Goal: Information Seeking & Learning: Learn about a topic

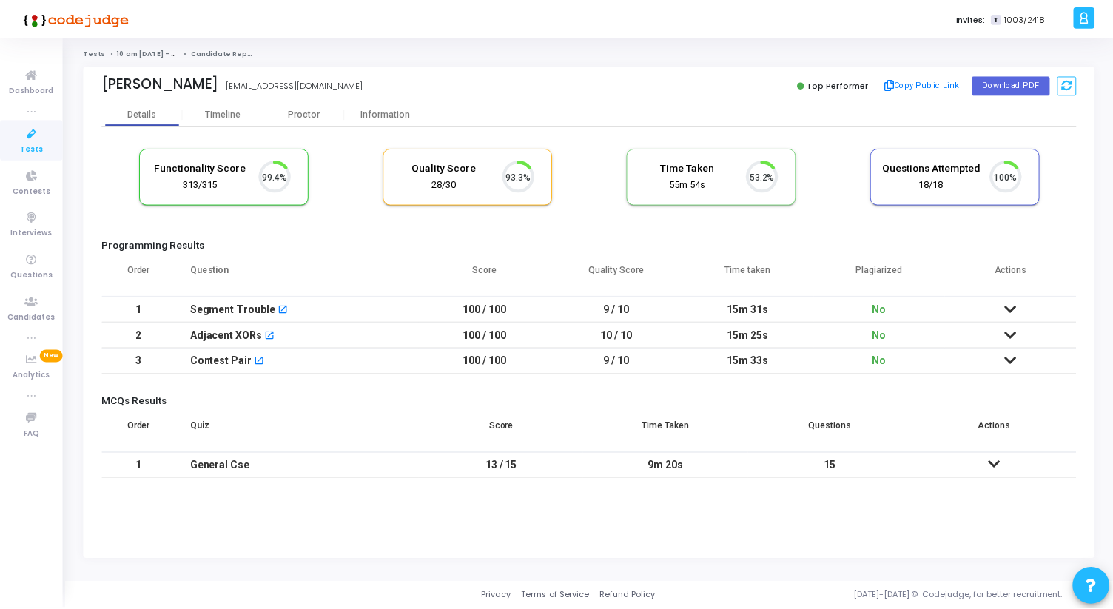
scroll to position [31, 38]
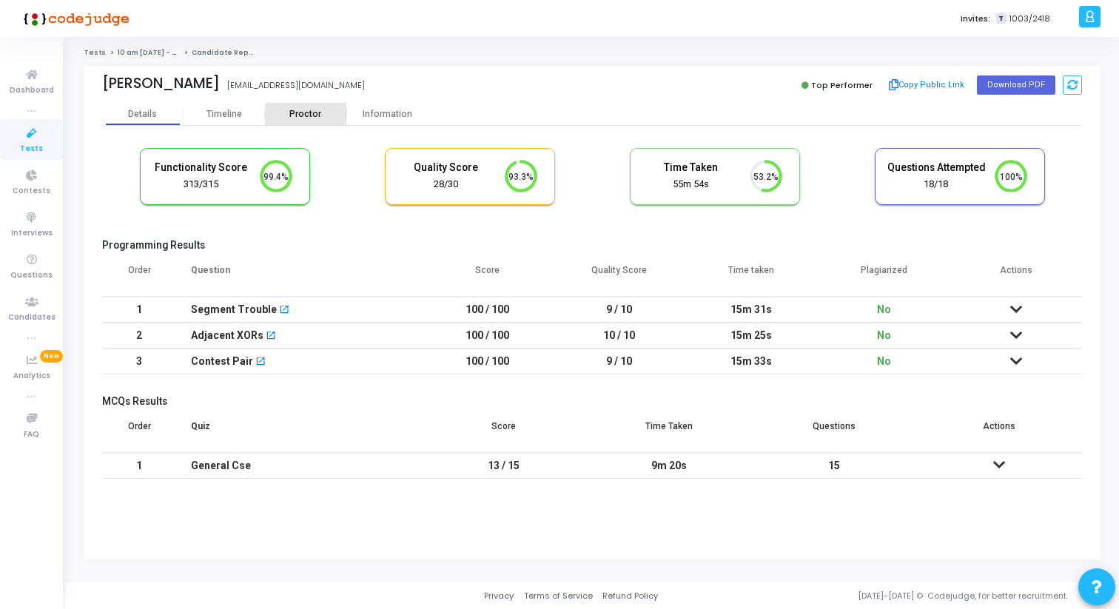
click at [305, 107] on div "Proctor" at bounding box center [305, 114] width 81 height 22
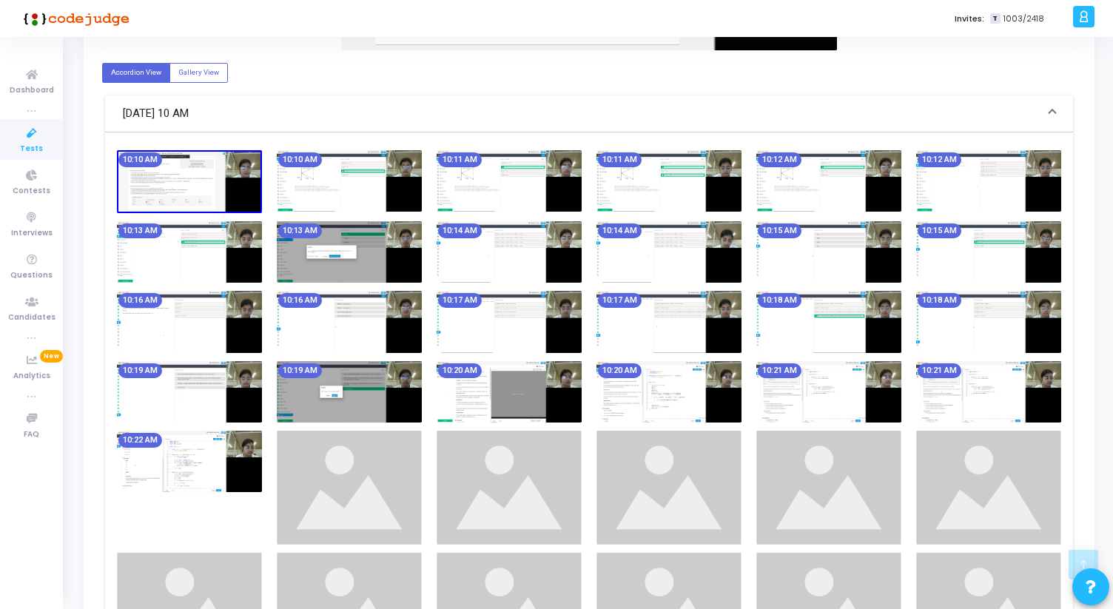
scroll to position [501, 0]
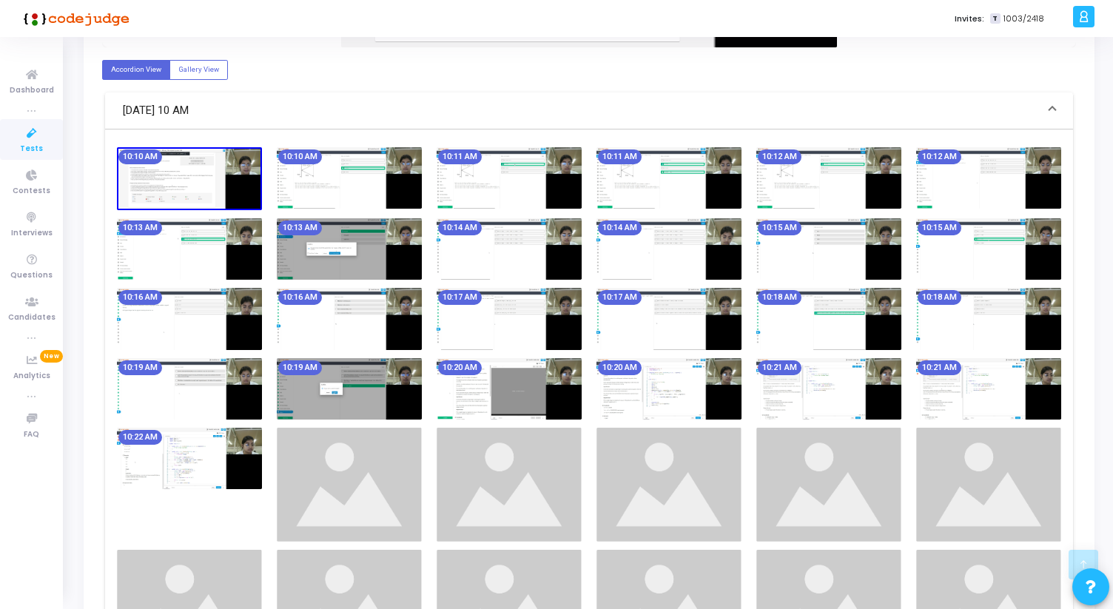
click at [376, 254] on img at bounding box center [349, 248] width 145 height 61
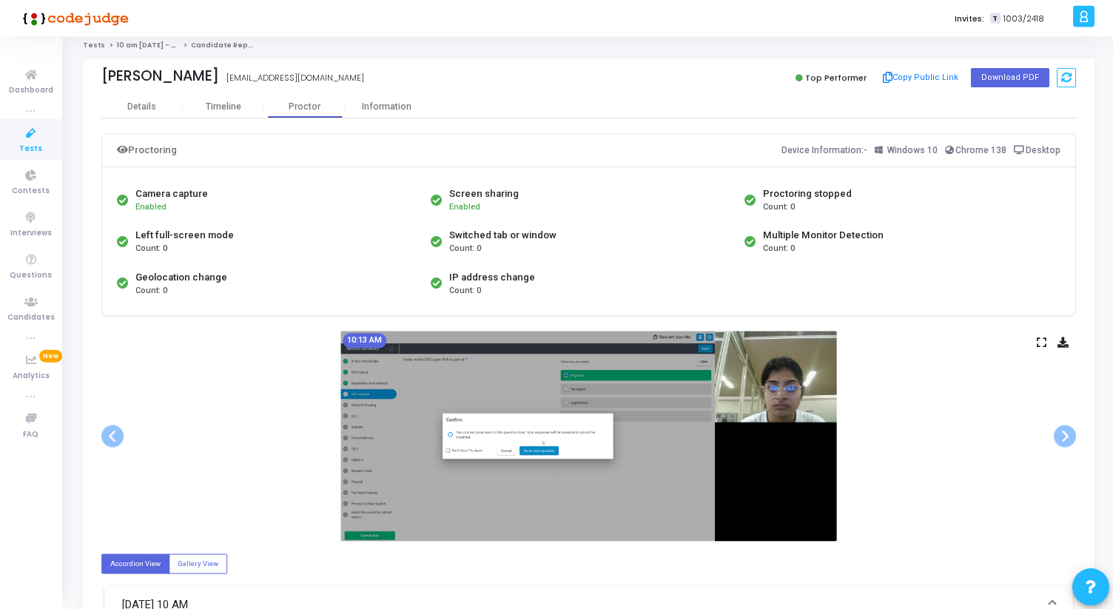
scroll to position [7, 0]
click at [385, 107] on div "Information" at bounding box center [386, 106] width 81 height 11
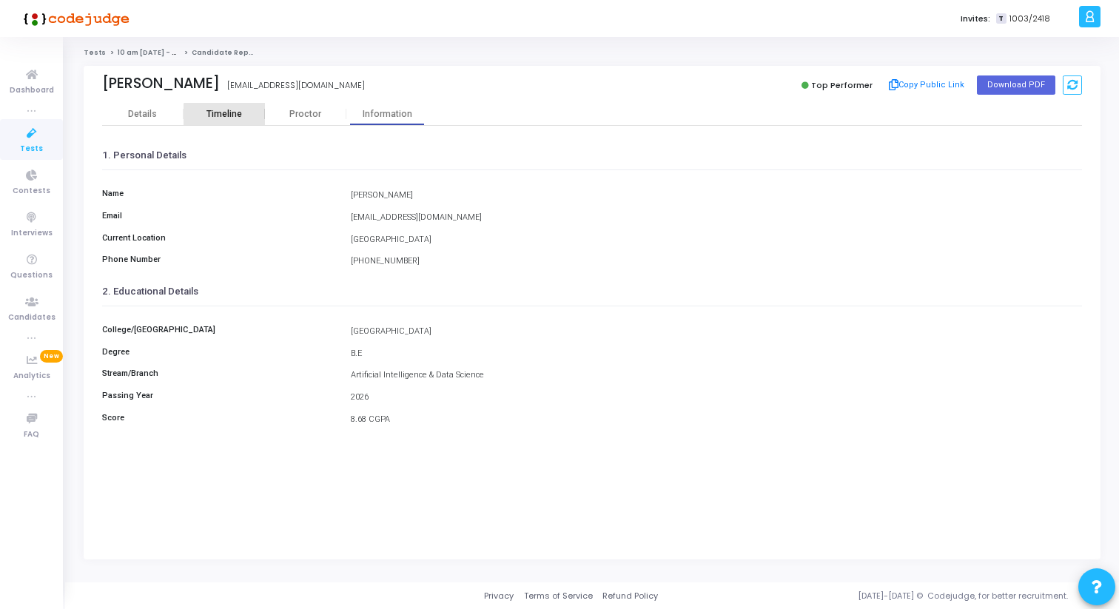
click at [253, 118] on div "Timeline" at bounding box center [224, 114] width 81 height 11
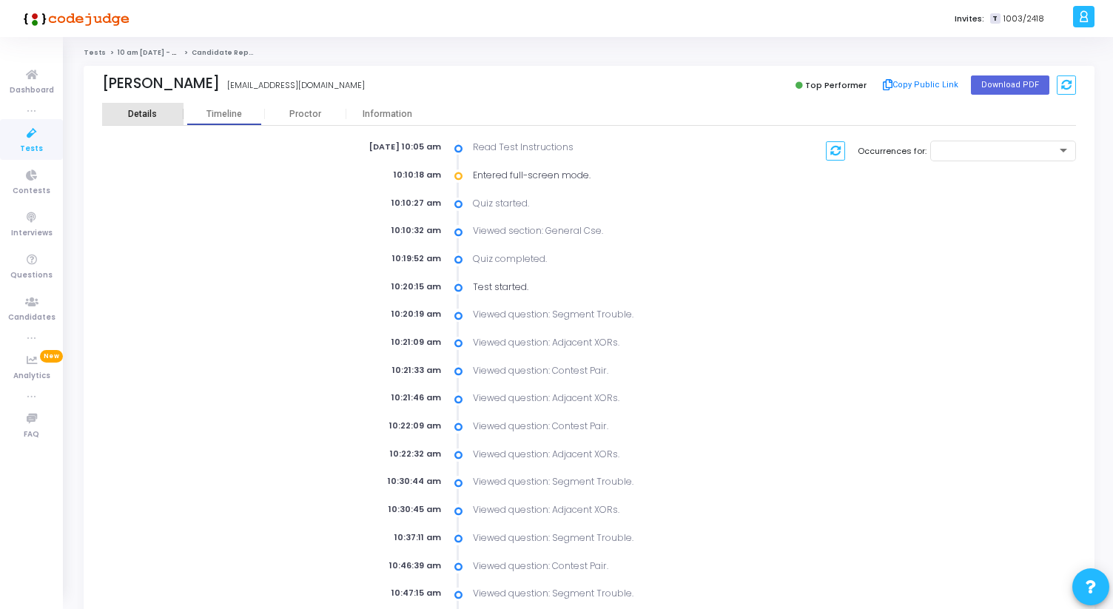
click at [138, 116] on div "Details" at bounding box center [142, 114] width 29 height 11
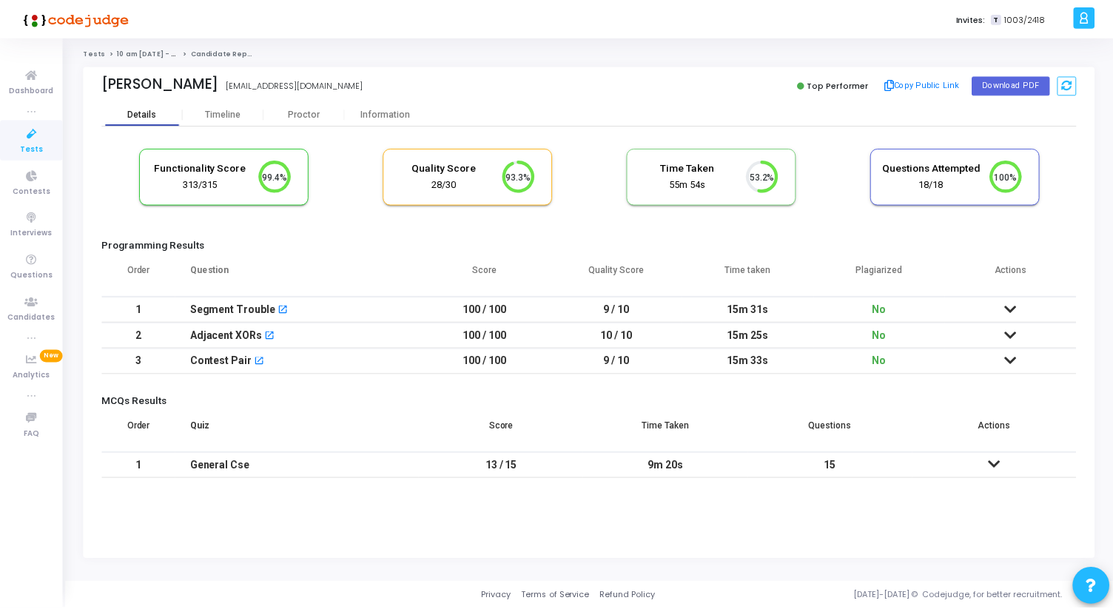
scroll to position [31, 38]
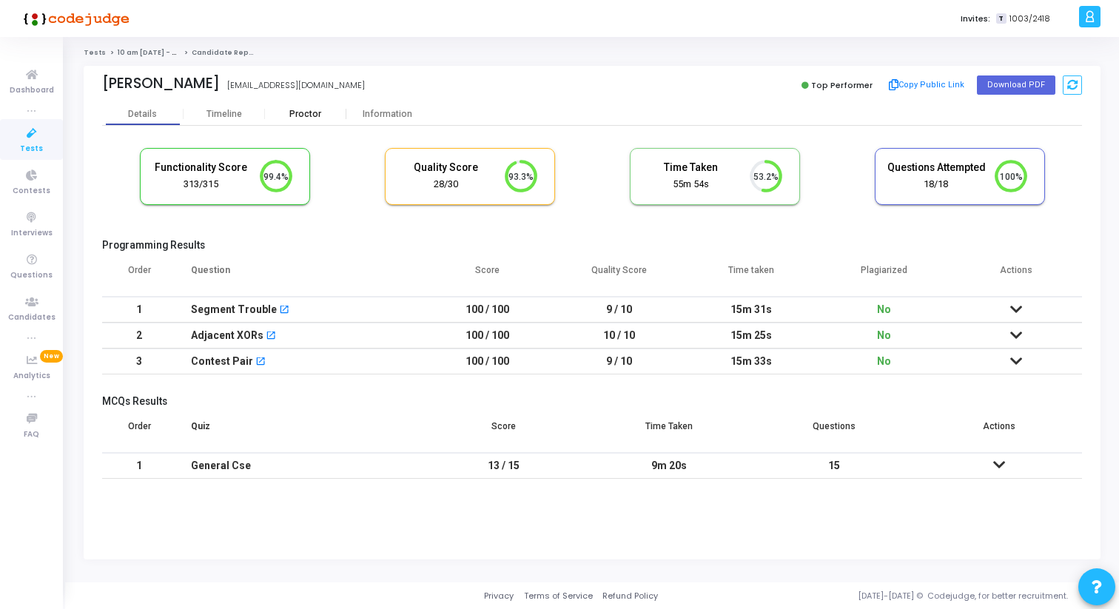
click at [318, 113] on div "Proctor" at bounding box center [305, 114] width 81 height 11
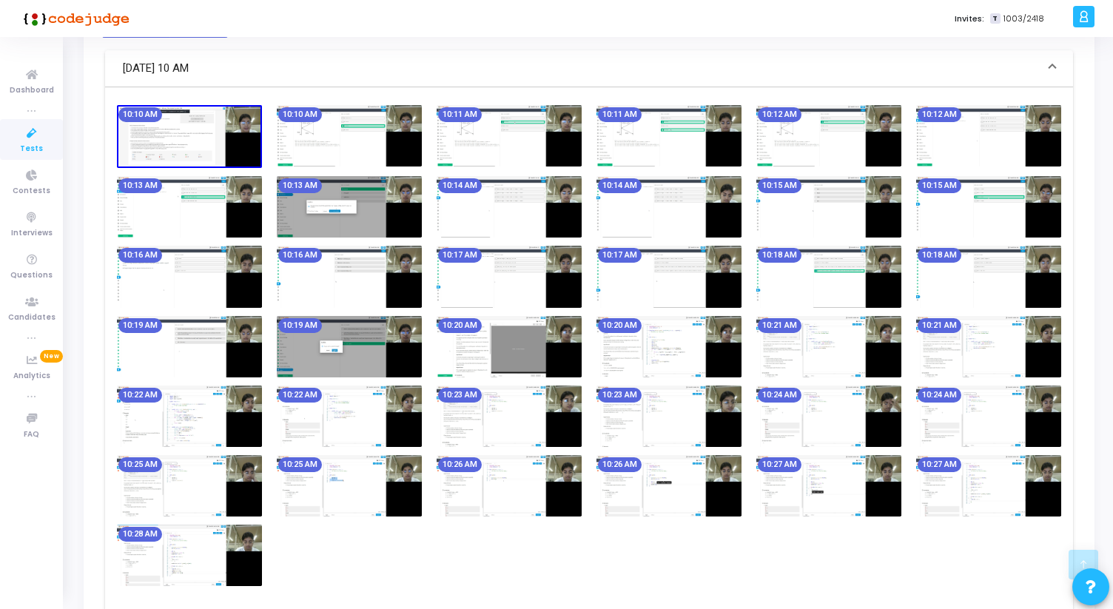
scroll to position [546, 0]
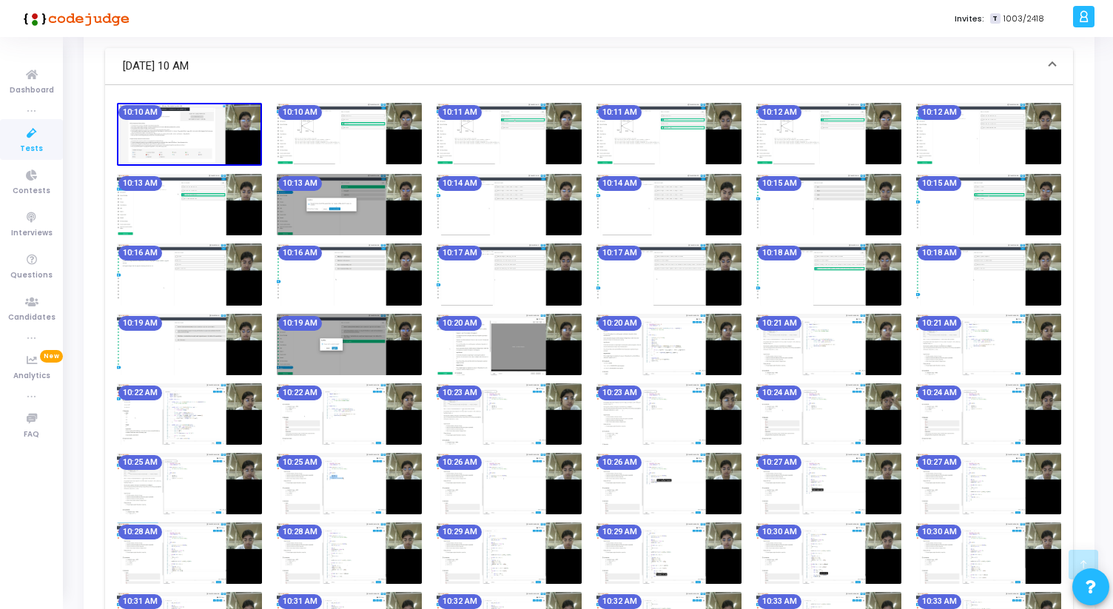
click at [303, 338] on img at bounding box center [349, 344] width 145 height 61
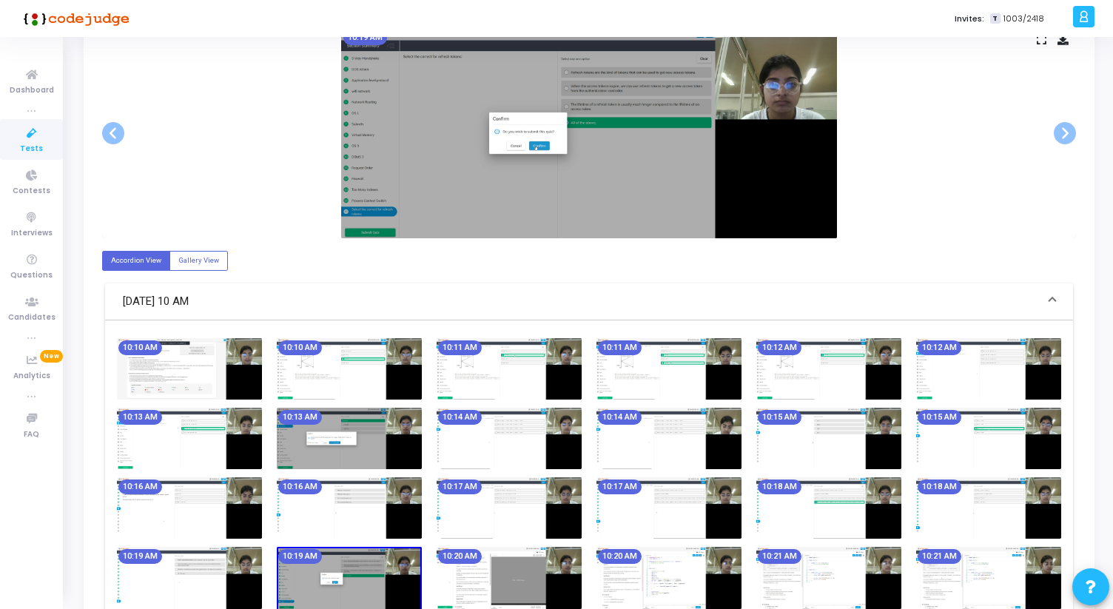
scroll to position [0, 0]
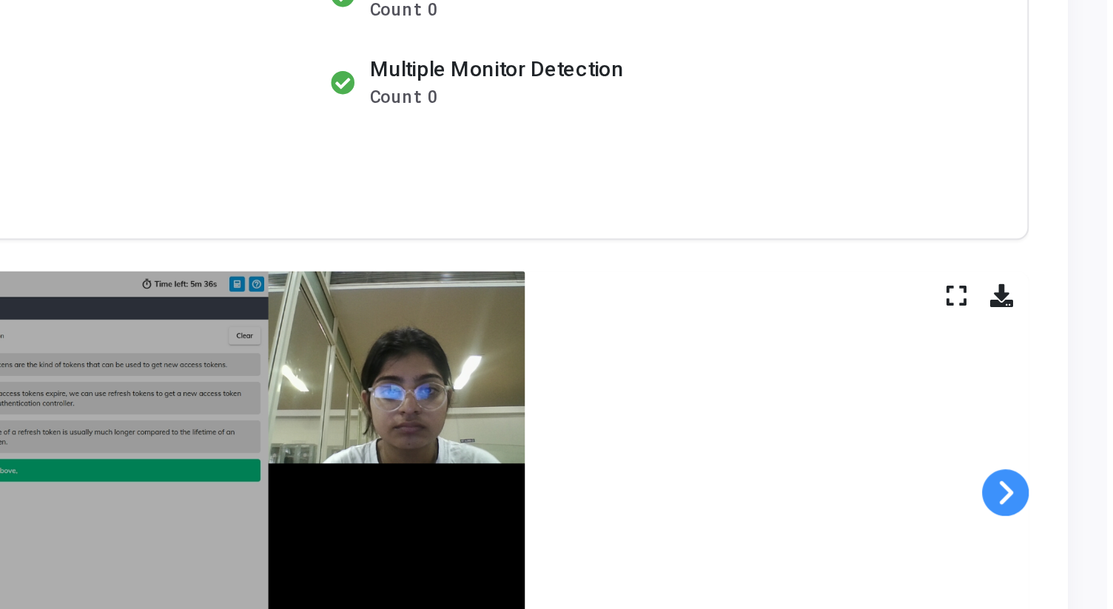
click at [1070, 443] on span at bounding box center [1065, 443] width 22 height 22
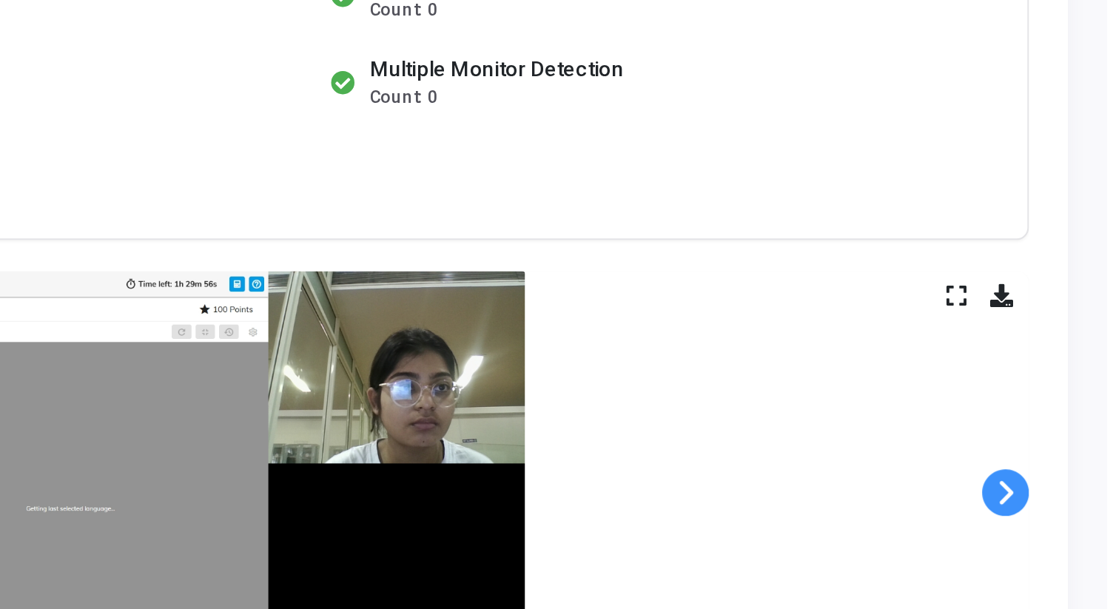
click at [1070, 443] on span at bounding box center [1065, 443] width 22 height 22
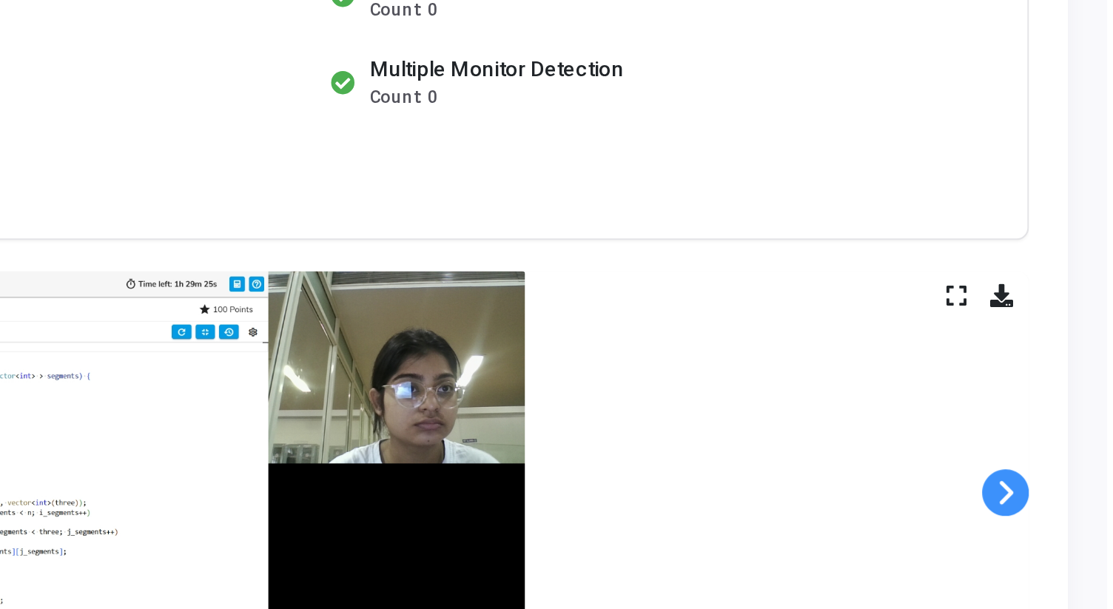
click at [1070, 443] on span at bounding box center [1065, 443] width 22 height 22
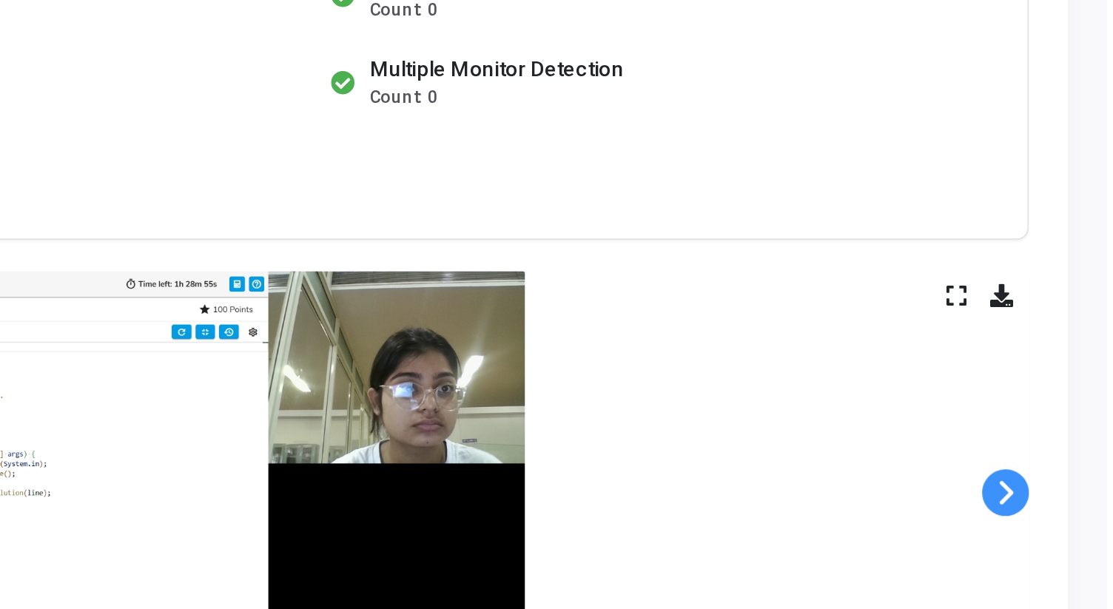
click at [1070, 443] on span at bounding box center [1065, 443] width 22 height 22
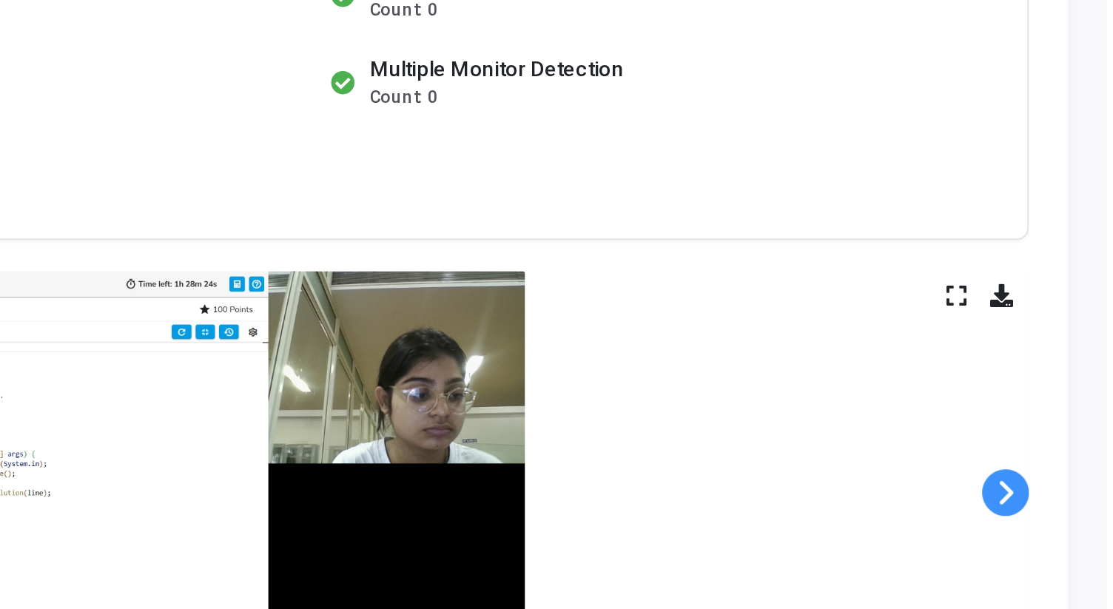
click at [1070, 443] on span at bounding box center [1065, 443] width 22 height 22
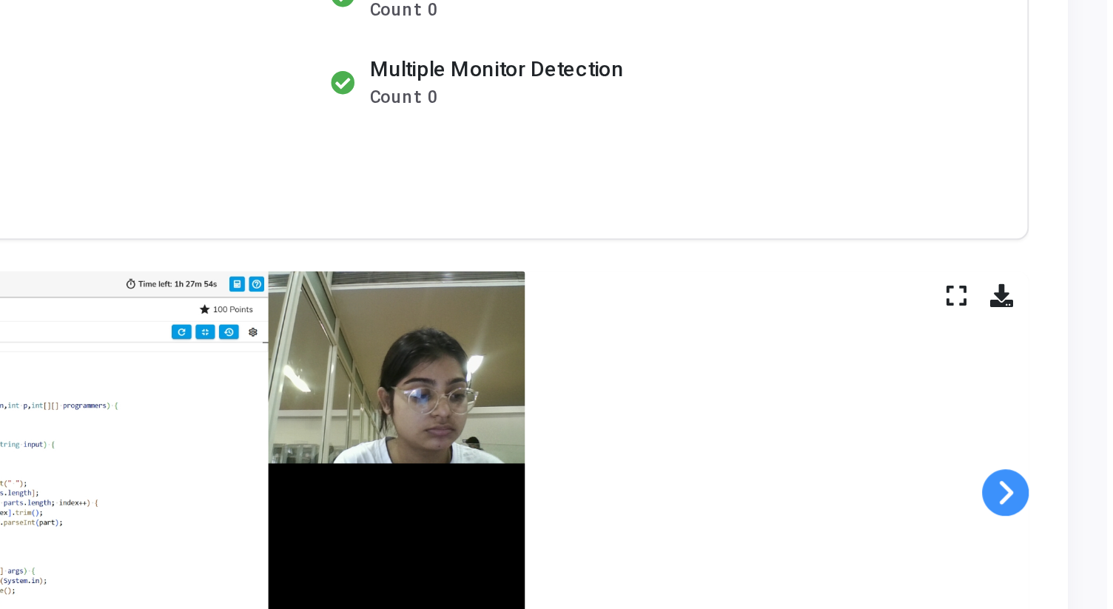
click at [1070, 443] on span at bounding box center [1065, 443] width 22 height 22
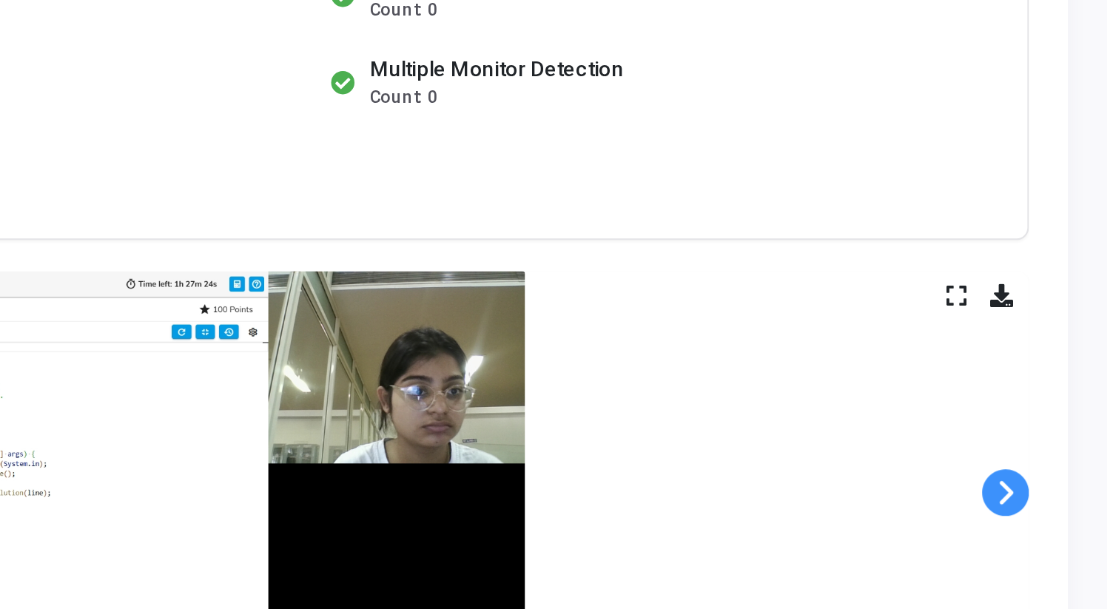
click at [1070, 443] on span at bounding box center [1065, 443] width 22 height 22
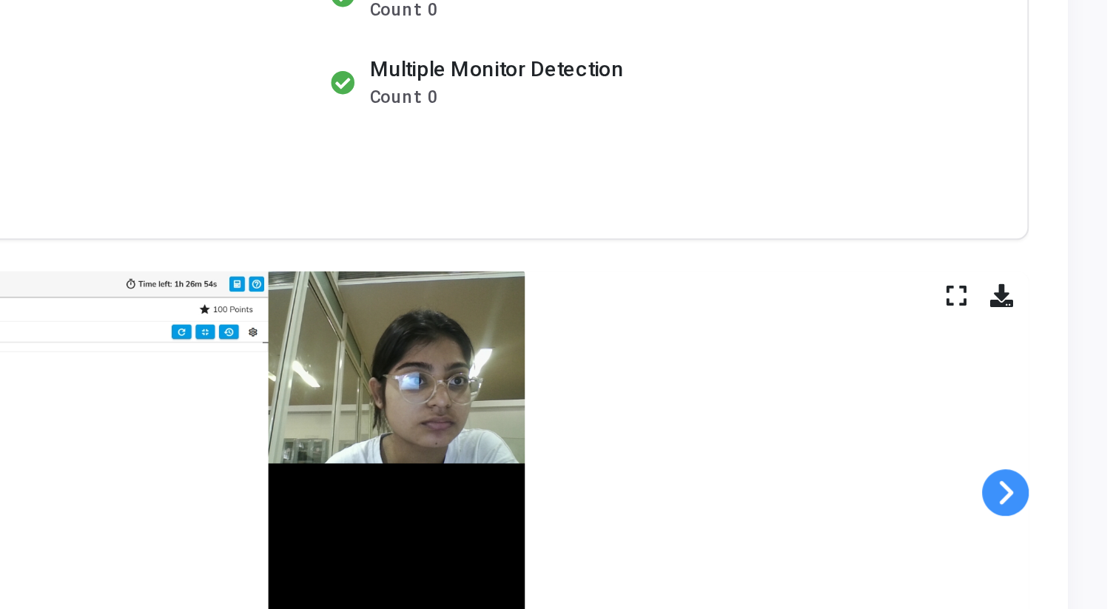
click at [1070, 443] on span at bounding box center [1065, 443] width 22 height 22
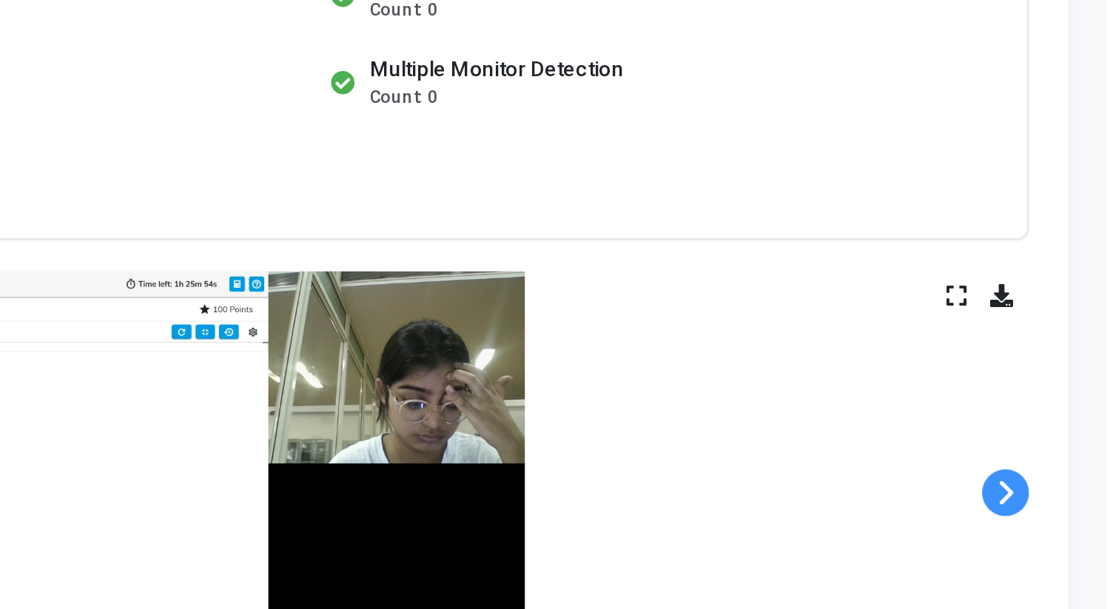
click at [1070, 443] on span at bounding box center [1065, 443] width 22 height 22
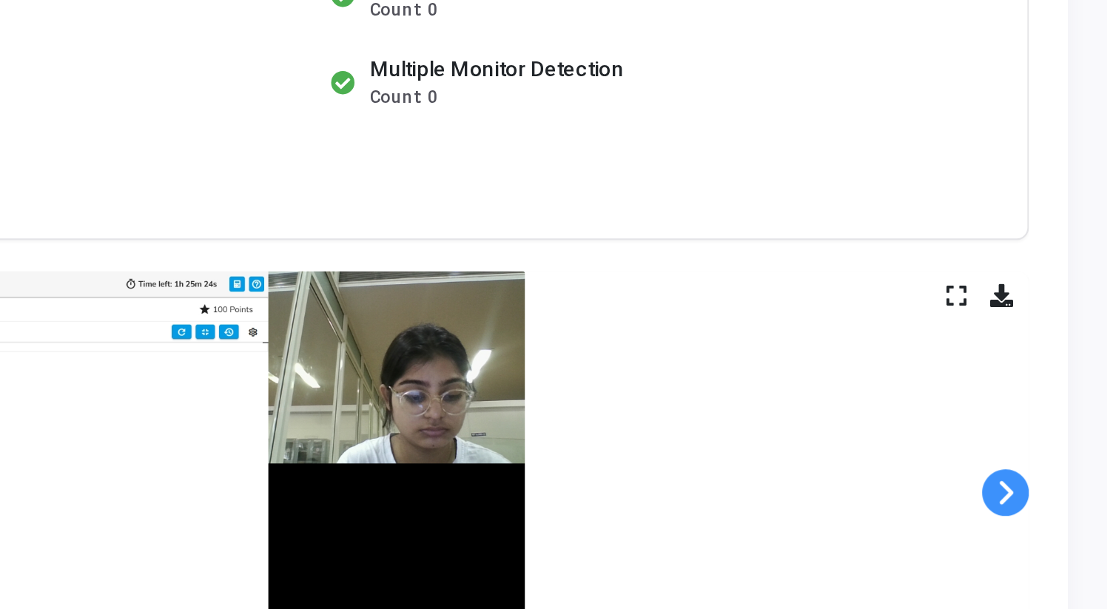
click at [1070, 443] on span at bounding box center [1065, 443] width 22 height 22
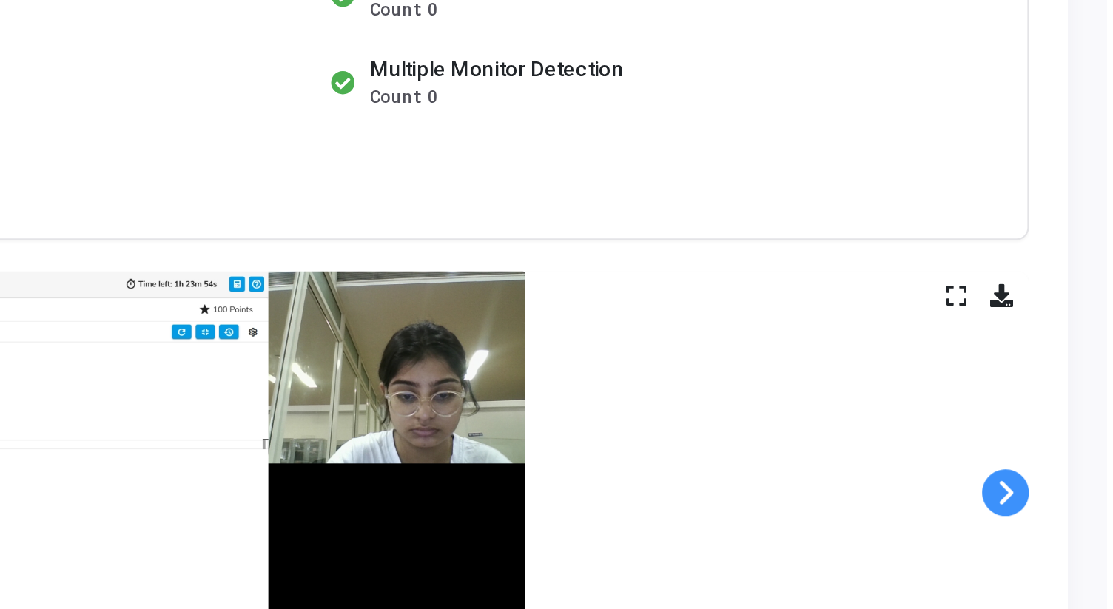
click at [1070, 443] on span at bounding box center [1065, 443] width 22 height 22
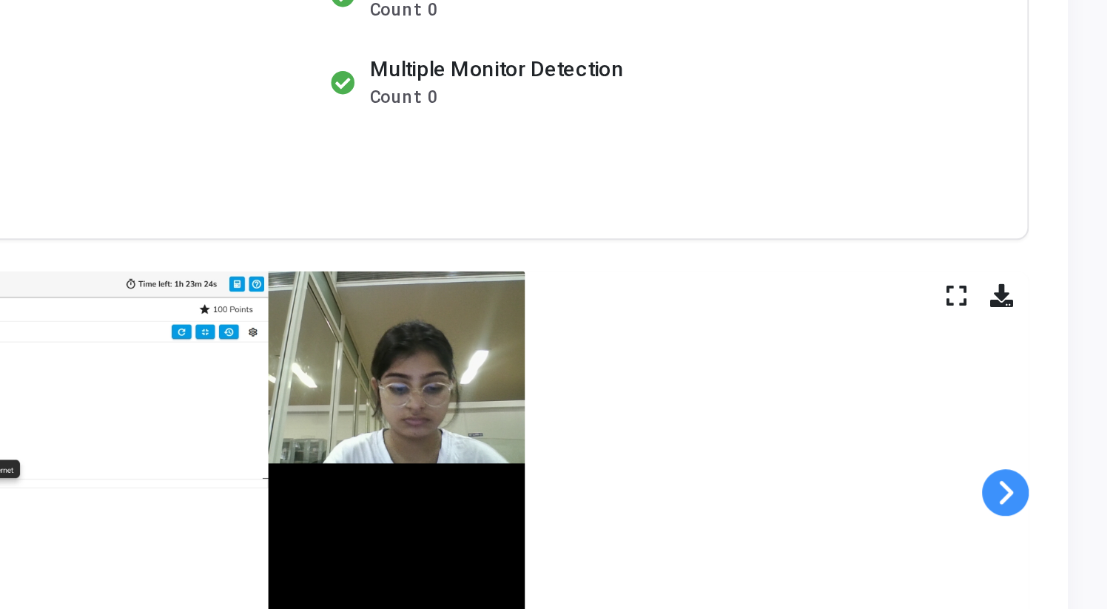
click at [1070, 443] on span at bounding box center [1065, 443] width 22 height 22
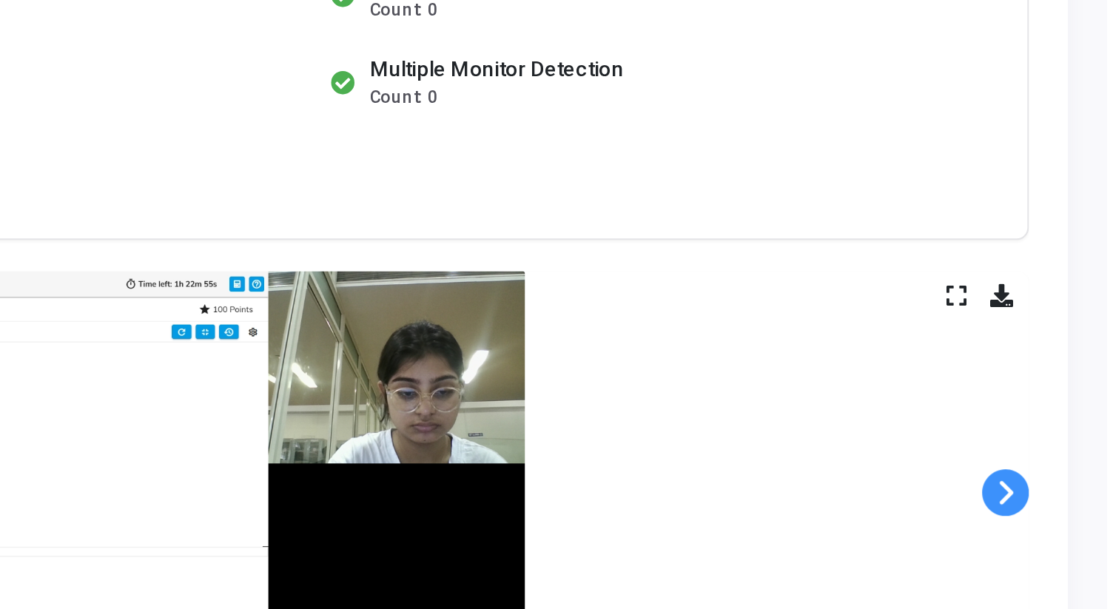
click at [1070, 443] on span at bounding box center [1065, 443] width 22 height 22
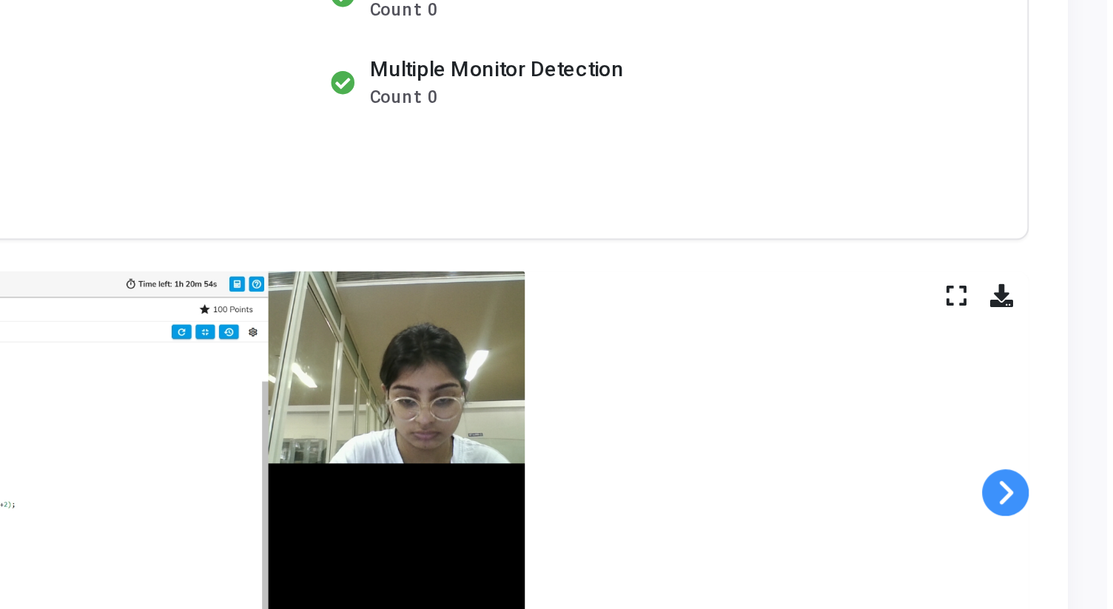
click at [1070, 443] on span at bounding box center [1065, 443] width 22 height 22
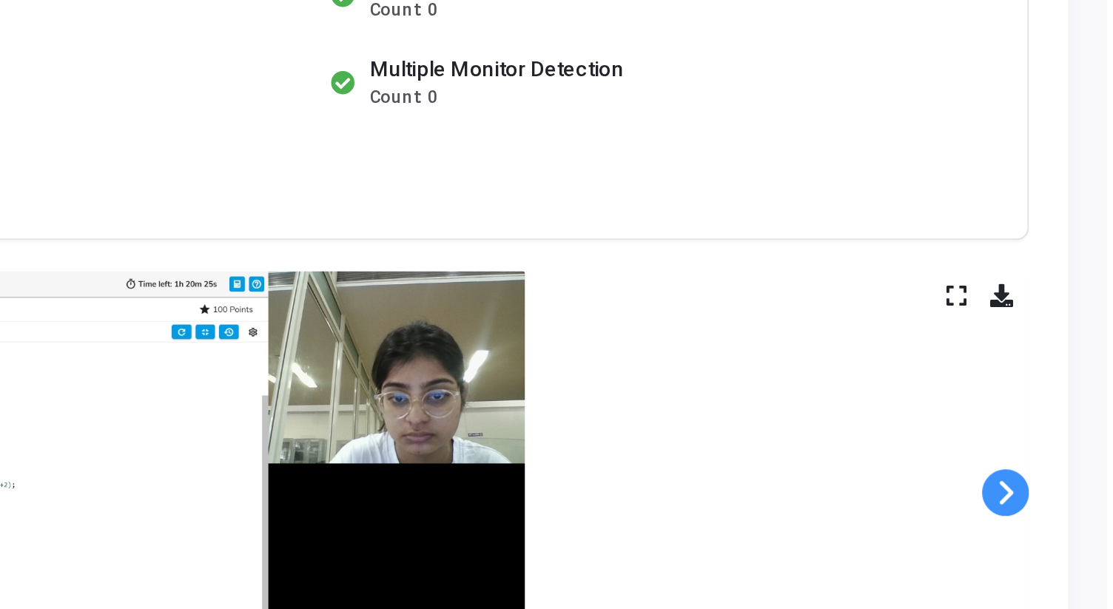
click at [1070, 443] on span at bounding box center [1065, 443] width 22 height 22
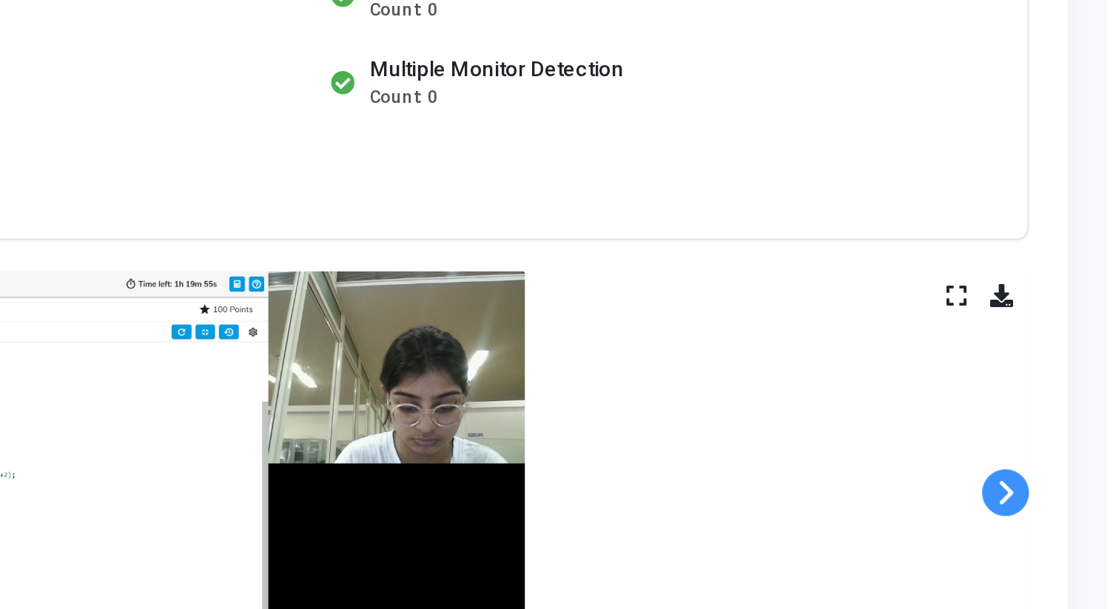
click at [1070, 443] on span at bounding box center [1065, 443] width 22 height 22
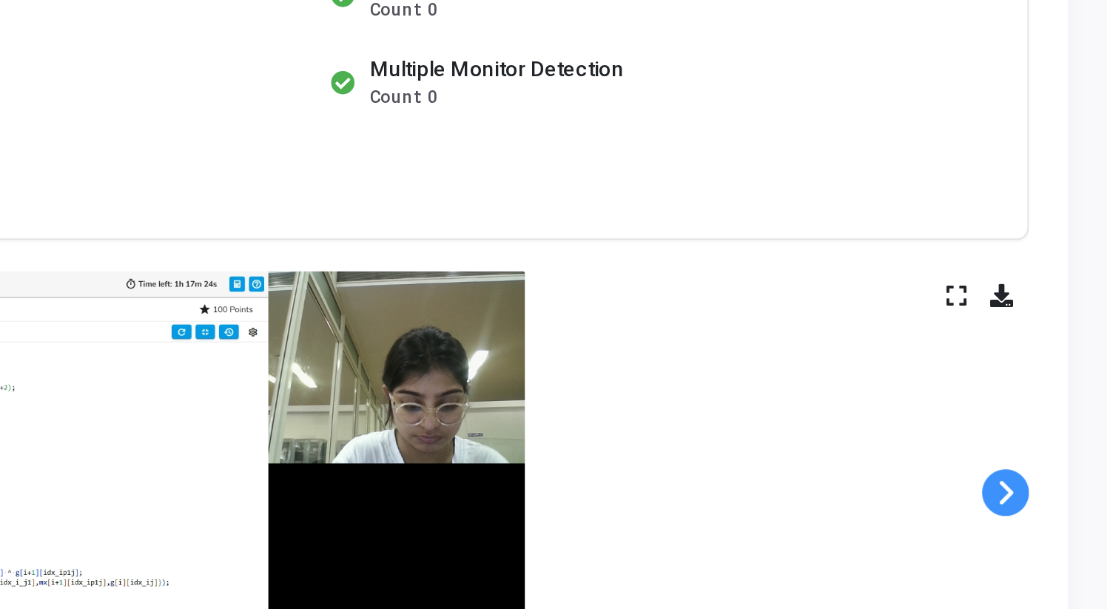
click at [1070, 443] on span at bounding box center [1065, 443] width 22 height 22
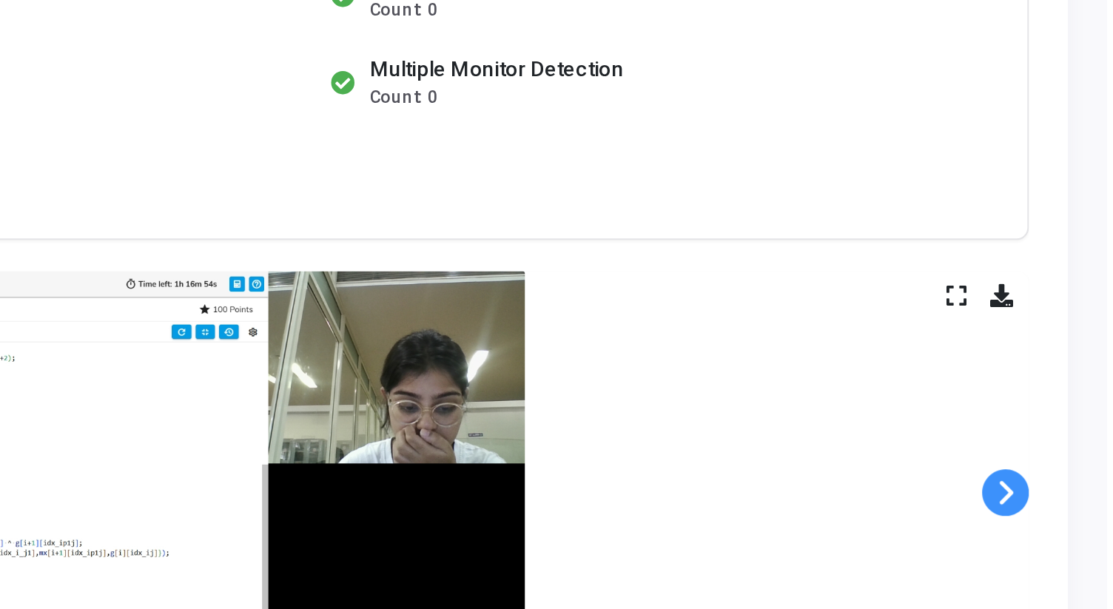
click at [1070, 443] on span at bounding box center [1065, 443] width 22 height 22
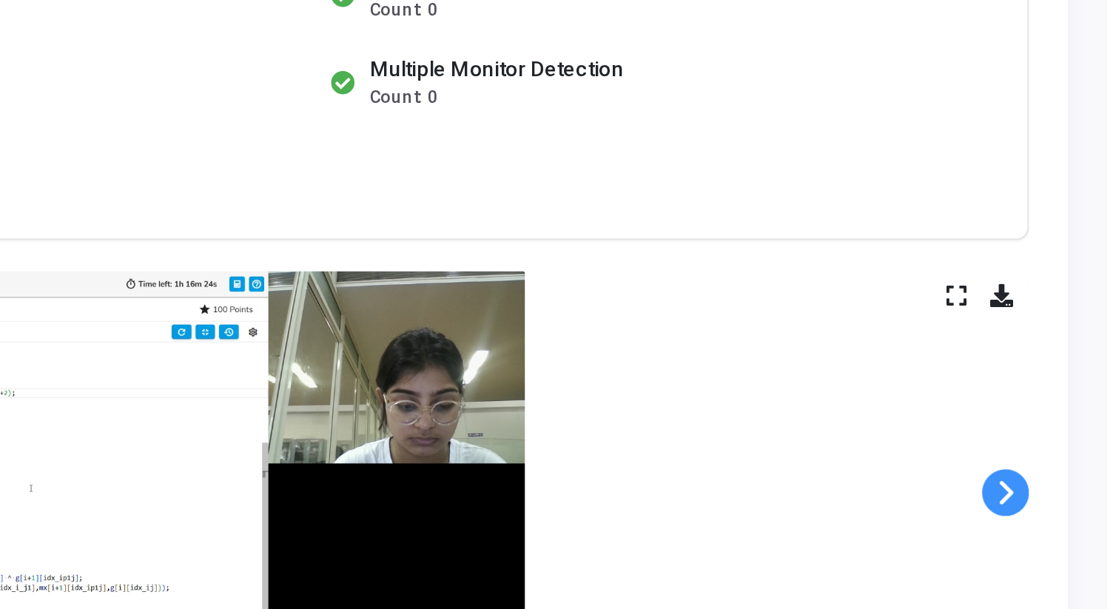
click at [1070, 443] on span at bounding box center [1065, 443] width 22 height 22
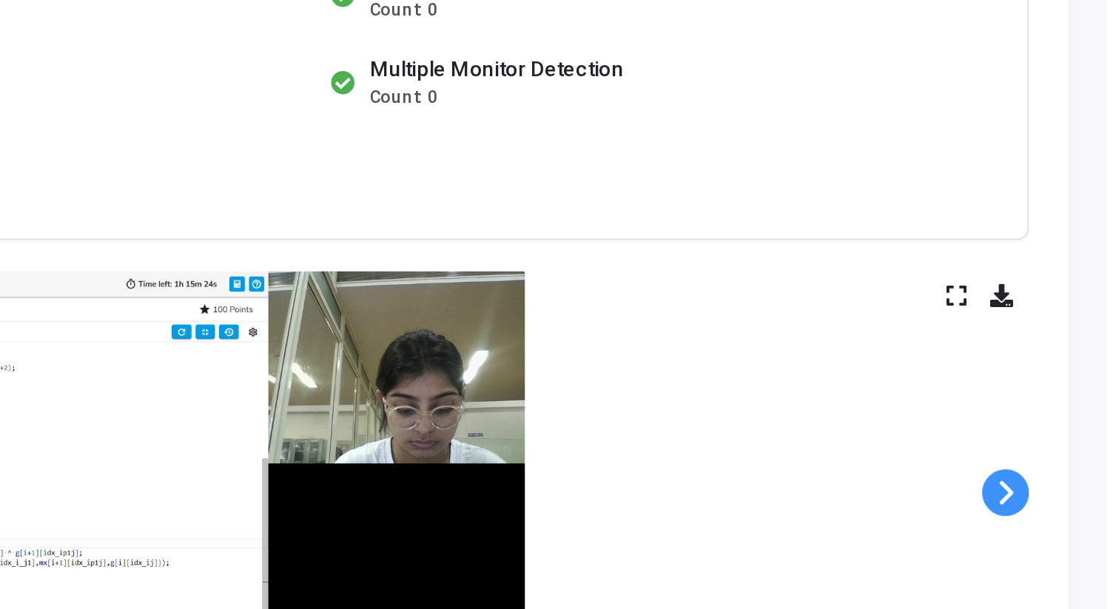
click at [1070, 443] on span at bounding box center [1065, 443] width 22 height 22
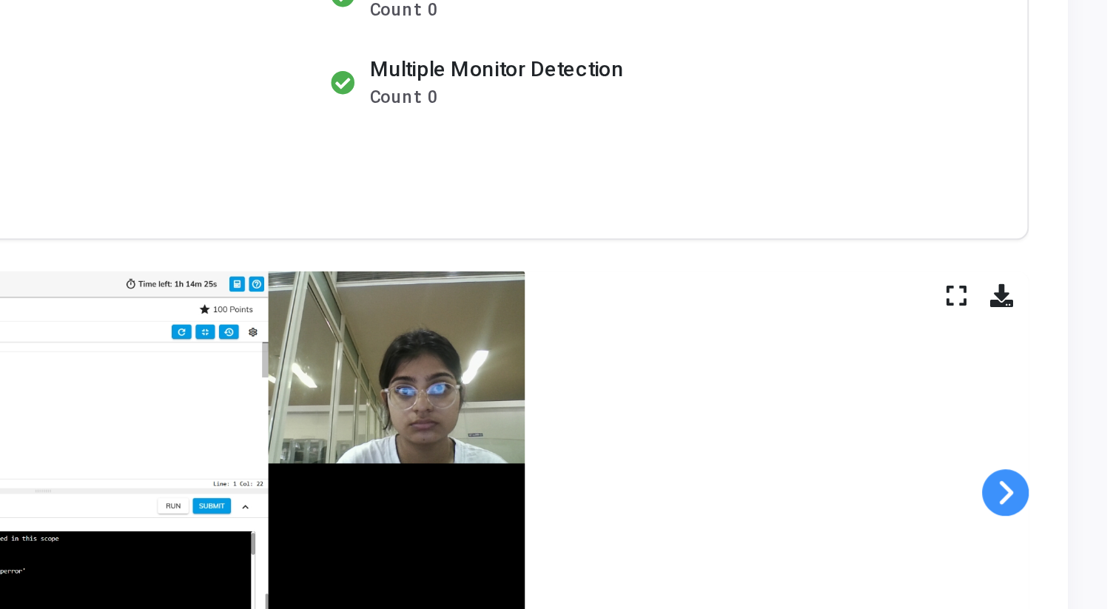
click at [1070, 443] on span at bounding box center [1065, 443] width 22 height 22
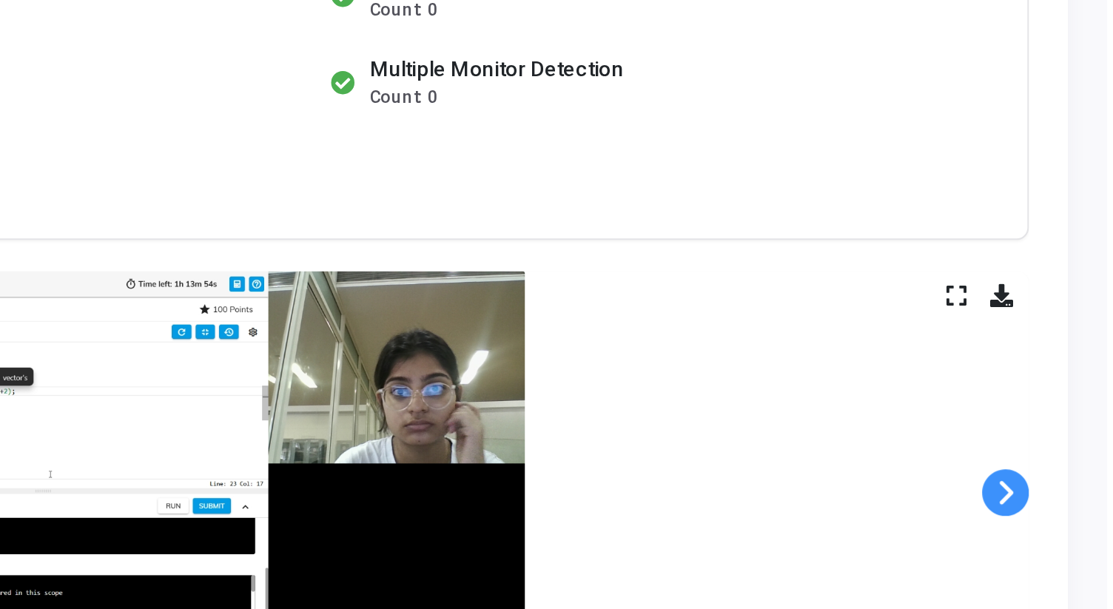
click at [1070, 443] on span at bounding box center [1065, 443] width 22 height 22
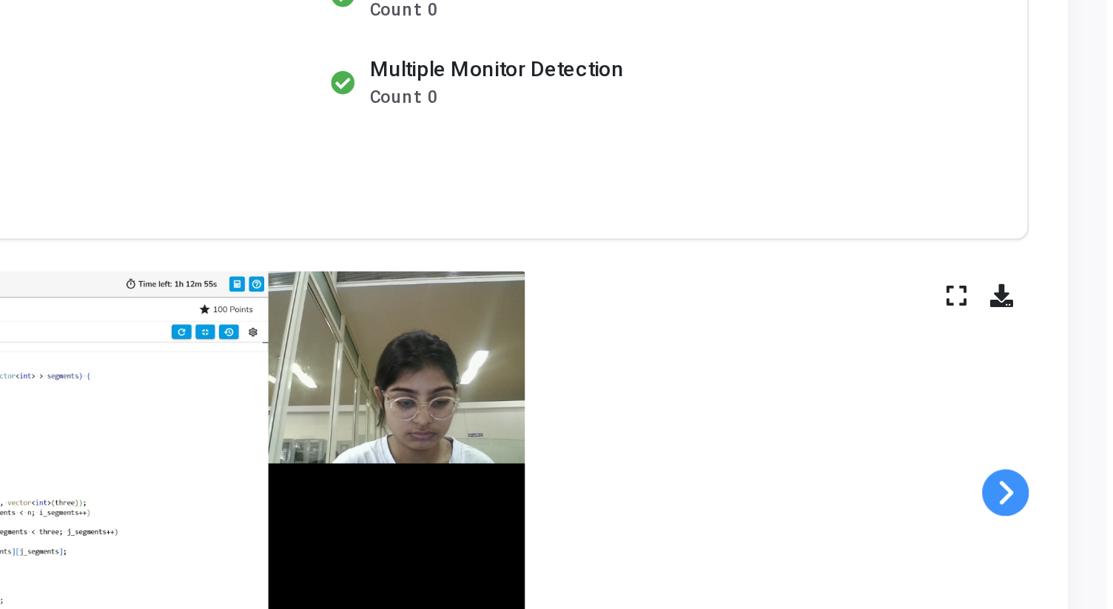
click at [1070, 443] on span at bounding box center [1065, 443] width 22 height 22
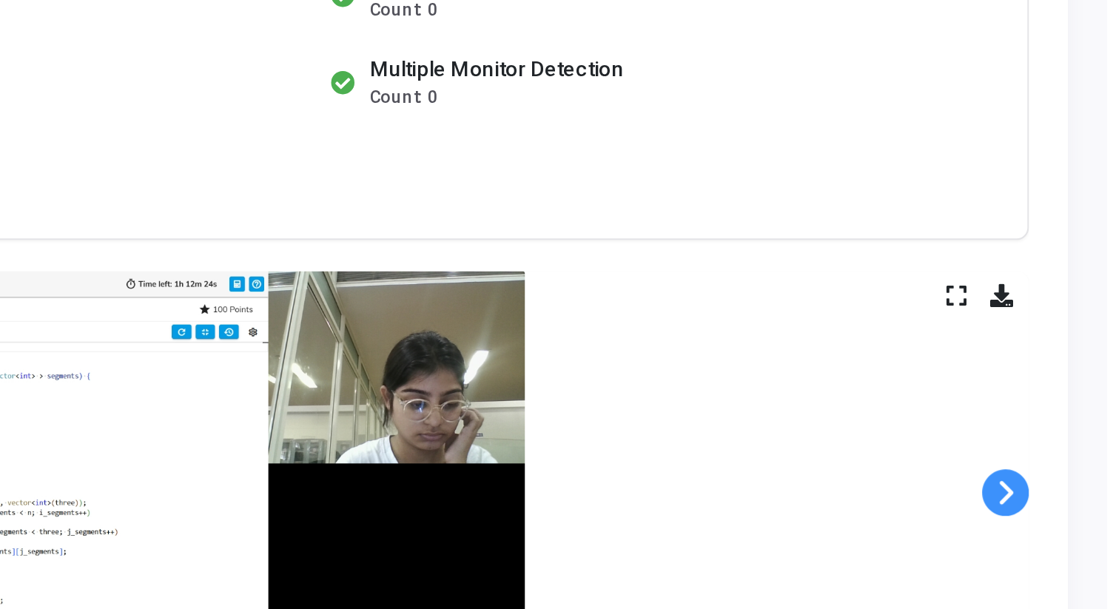
click at [1070, 443] on span at bounding box center [1065, 443] width 22 height 22
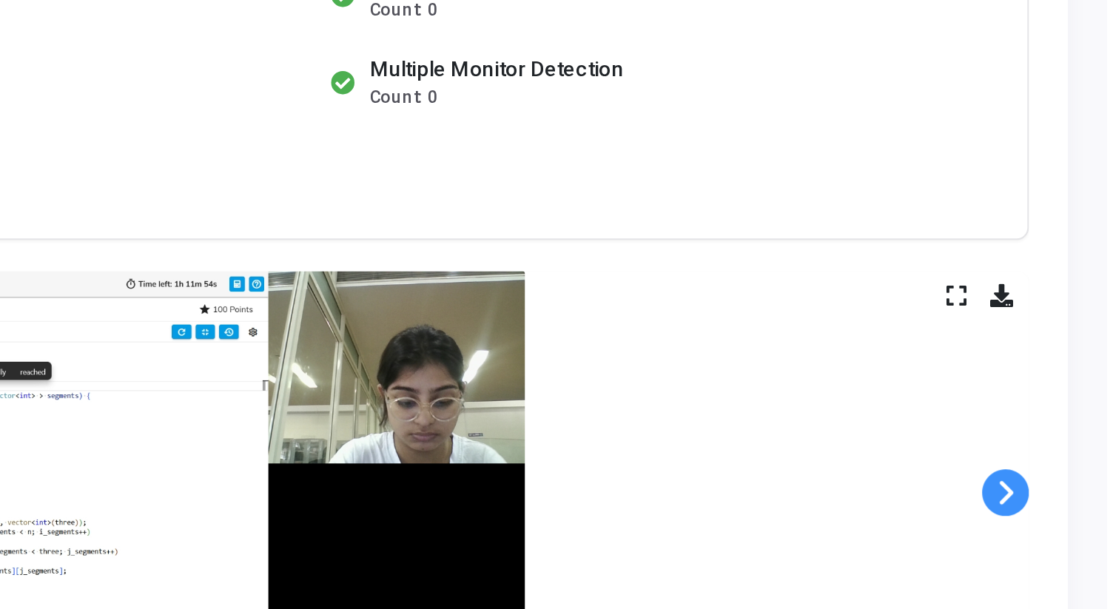
click at [1070, 443] on span at bounding box center [1065, 443] width 22 height 22
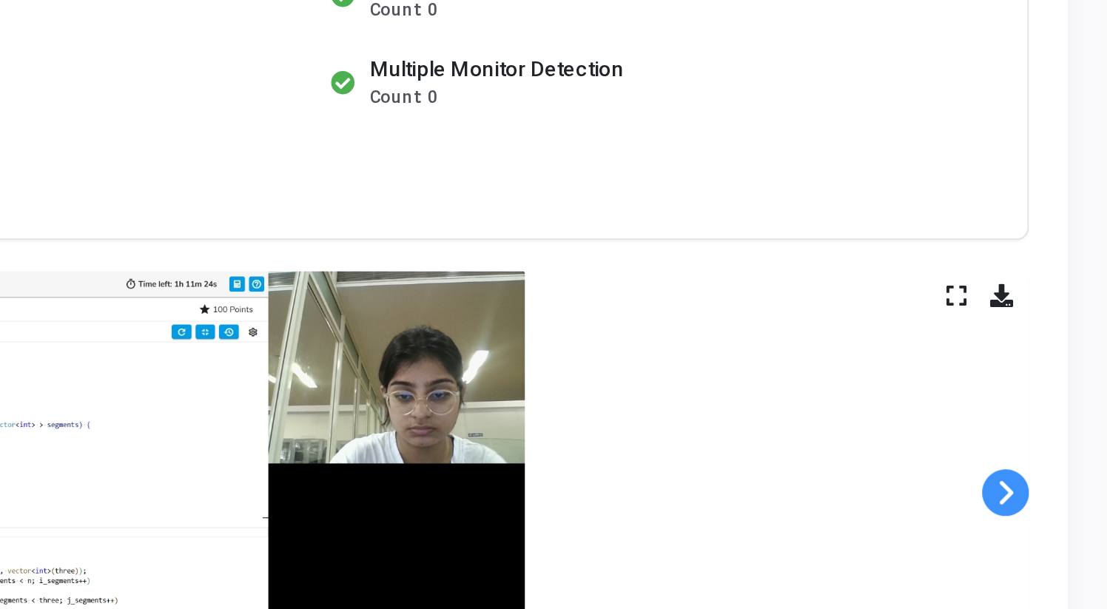
click at [1070, 443] on span at bounding box center [1065, 443] width 22 height 22
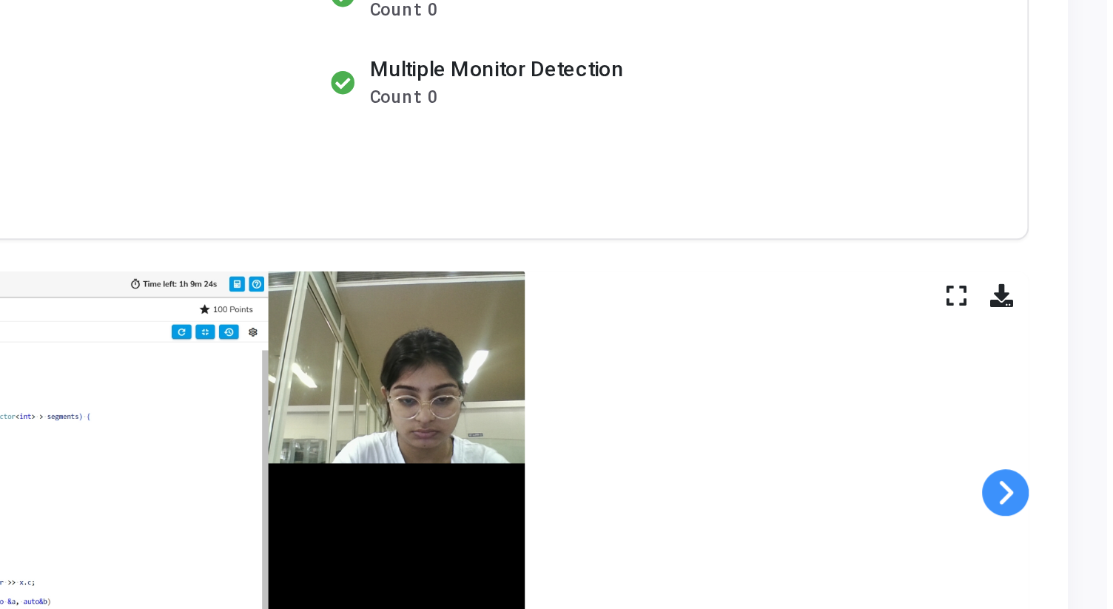
click at [1070, 443] on span at bounding box center [1065, 443] width 22 height 22
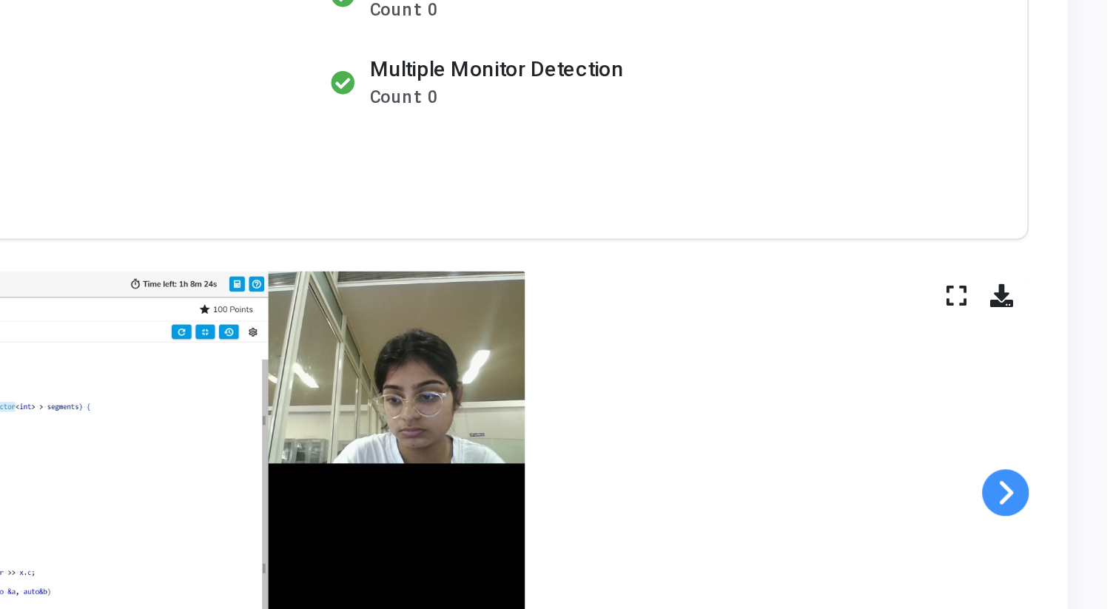
click at [1070, 443] on span at bounding box center [1065, 443] width 22 height 22
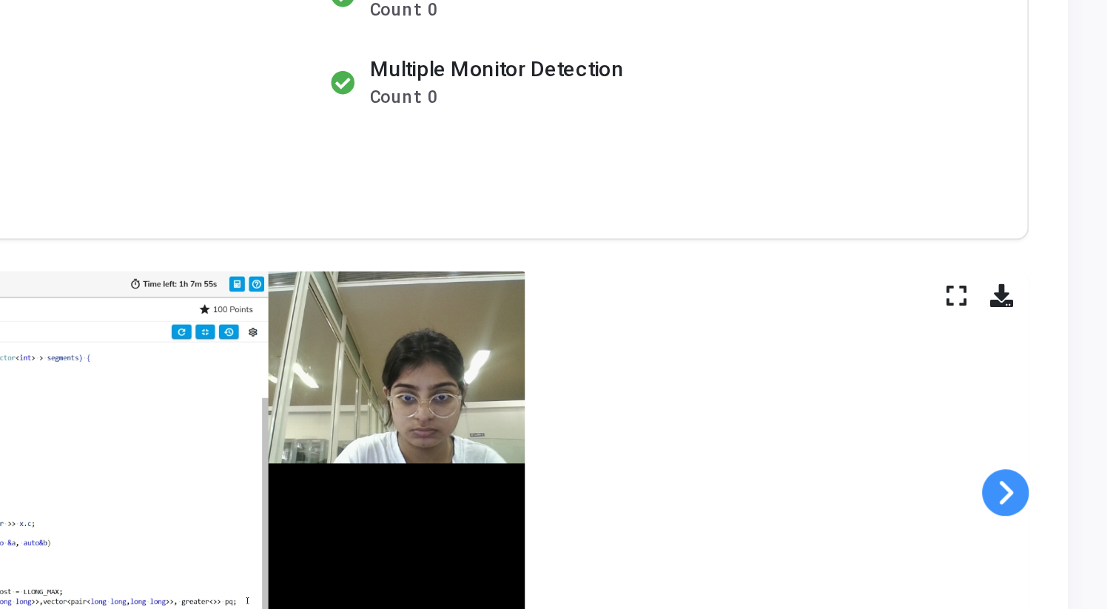
click at [1070, 443] on span at bounding box center [1065, 443] width 22 height 22
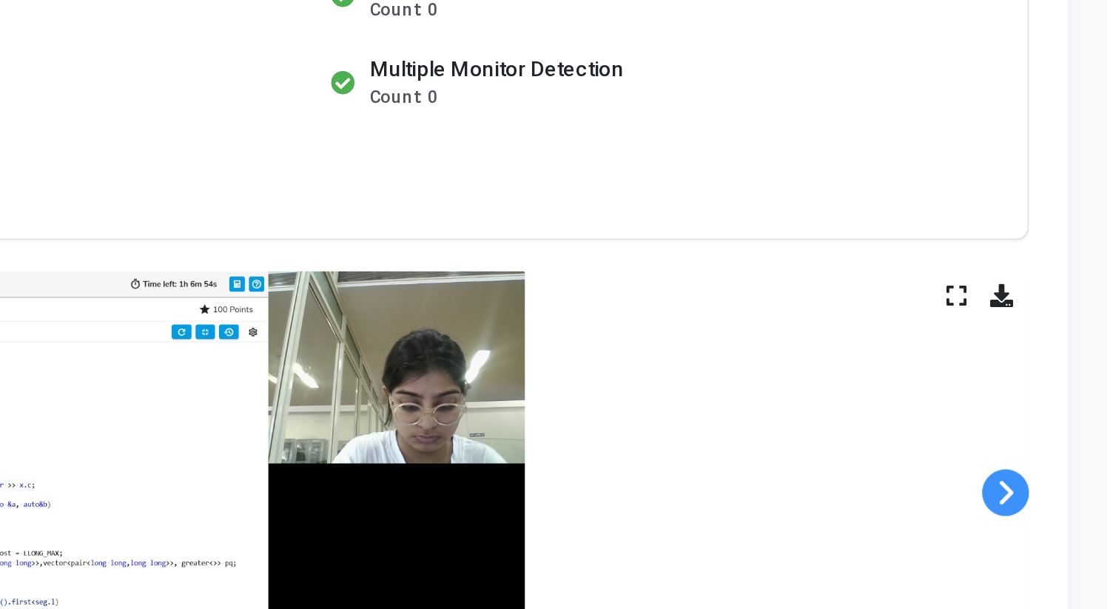
click at [1070, 443] on span at bounding box center [1065, 443] width 22 height 22
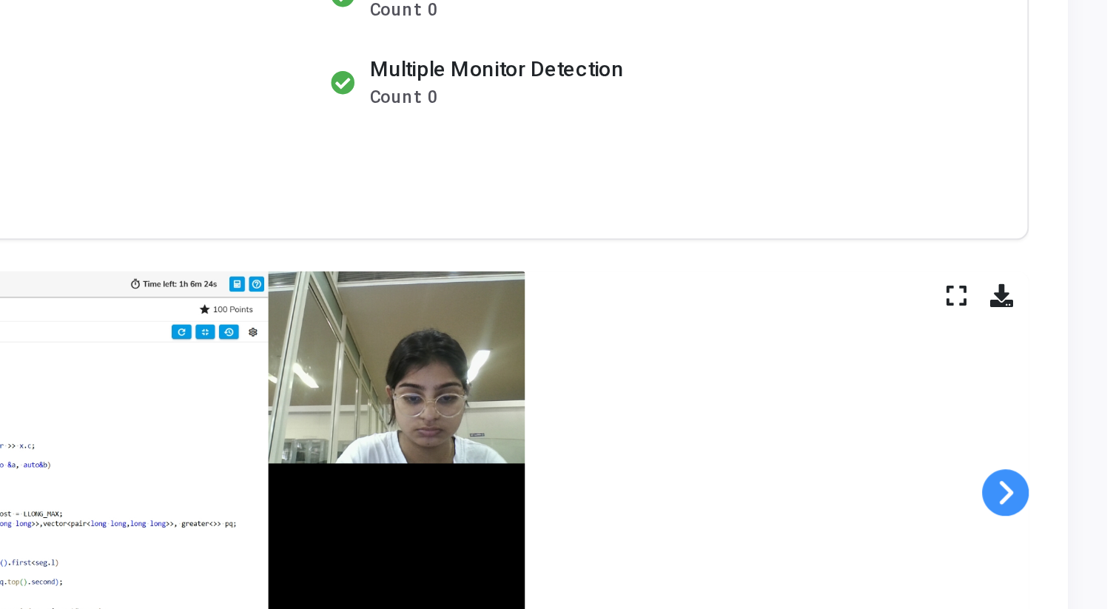
click at [1070, 443] on span at bounding box center [1065, 443] width 22 height 22
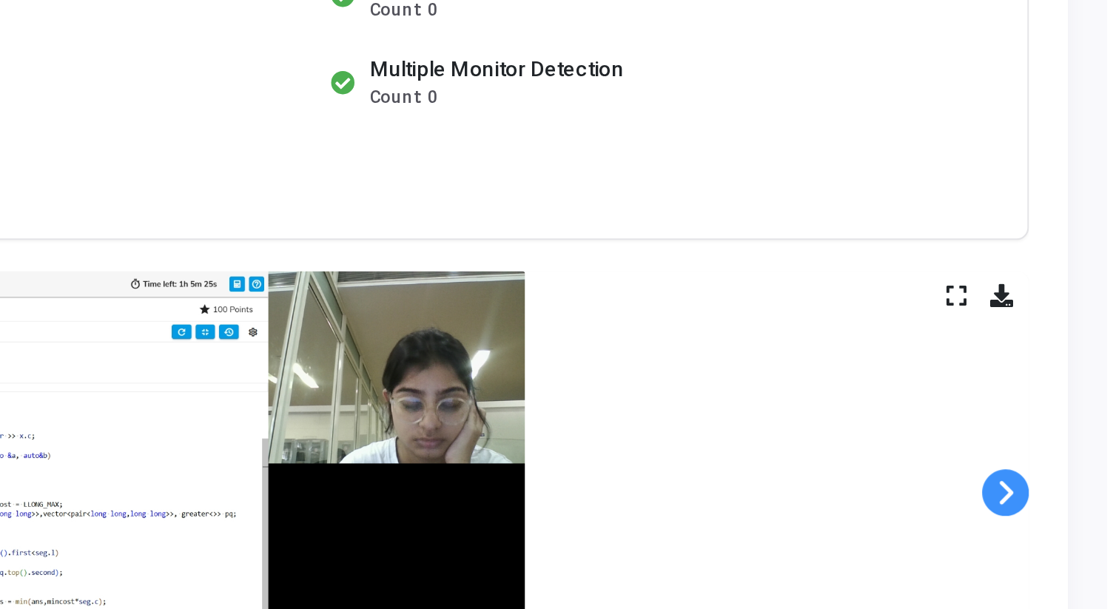
click at [1070, 443] on span at bounding box center [1065, 443] width 22 height 22
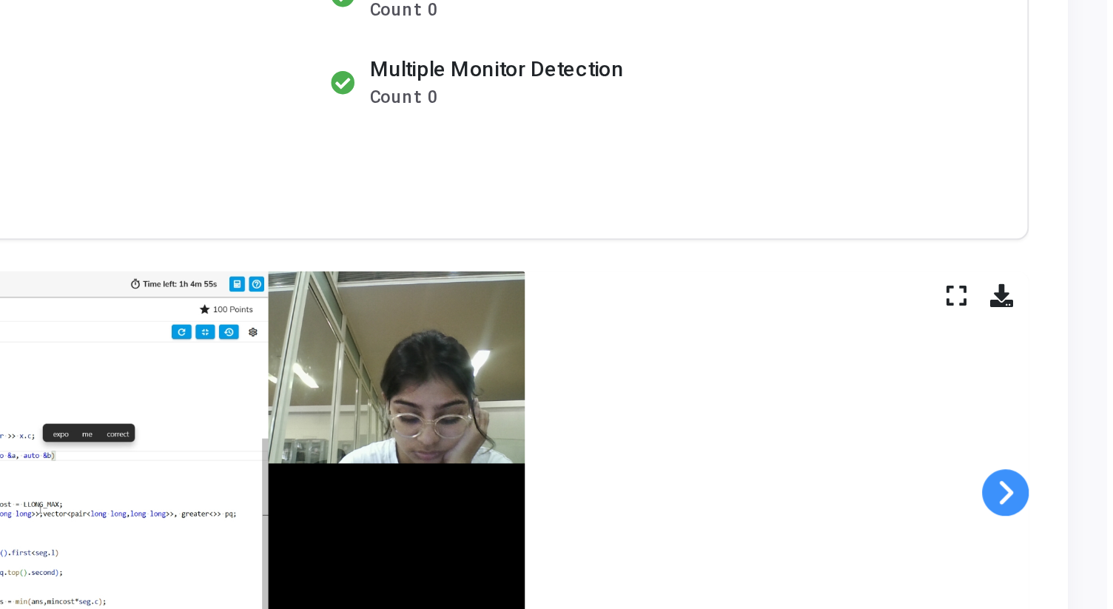
click at [1070, 443] on span at bounding box center [1065, 443] width 22 height 22
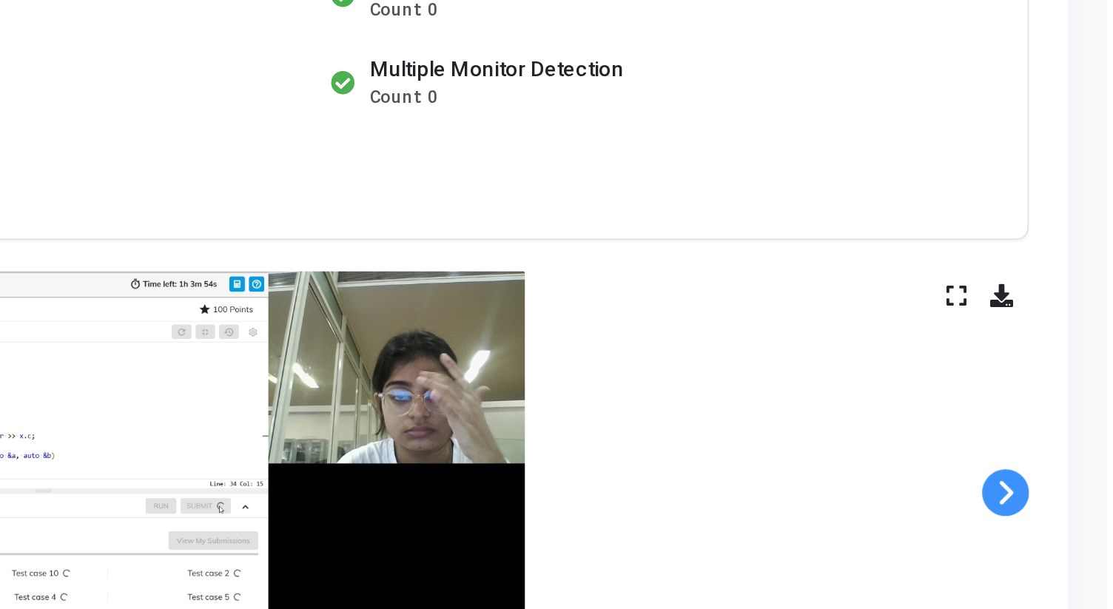
click at [1070, 443] on span at bounding box center [1065, 443] width 22 height 22
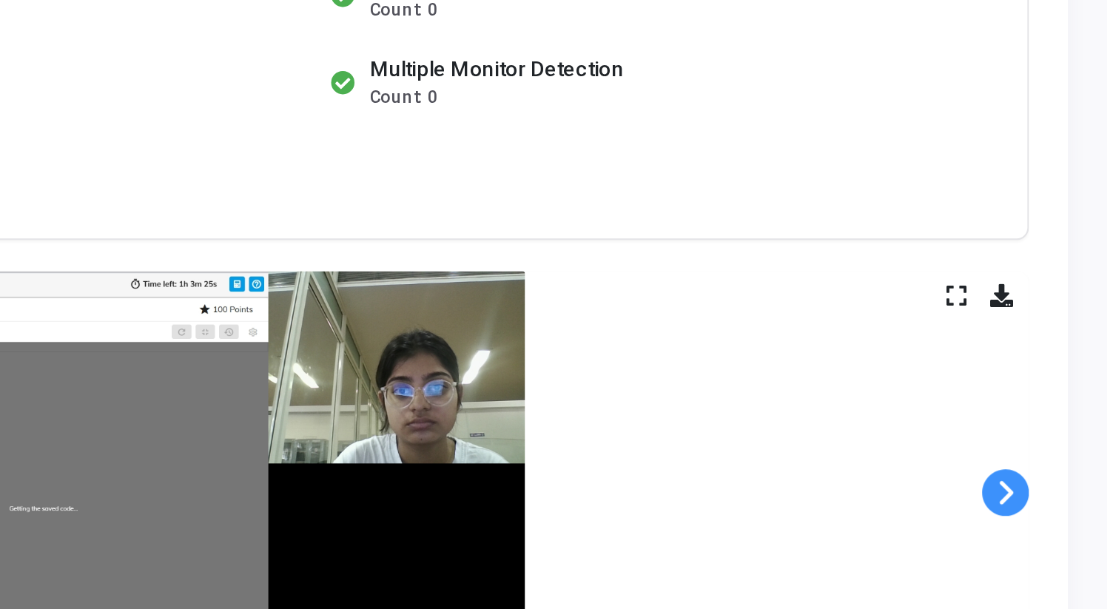
click at [1070, 443] on span at bounding box center [1065, 443] width 22 height 22
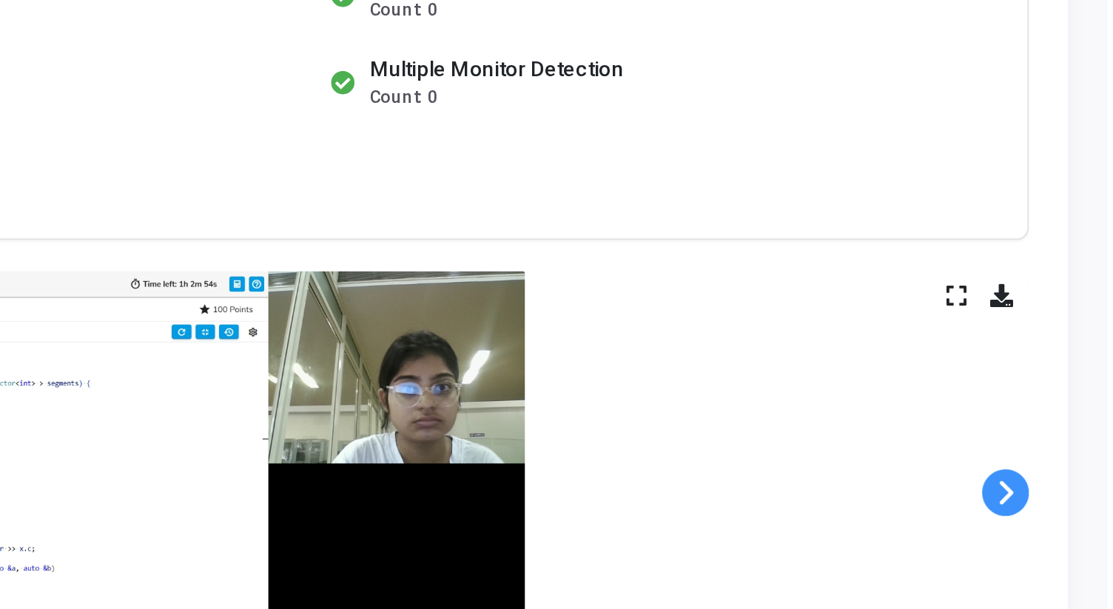
click at [1070, 443] on span at bounding box center [1065, 443] width 22 height 22
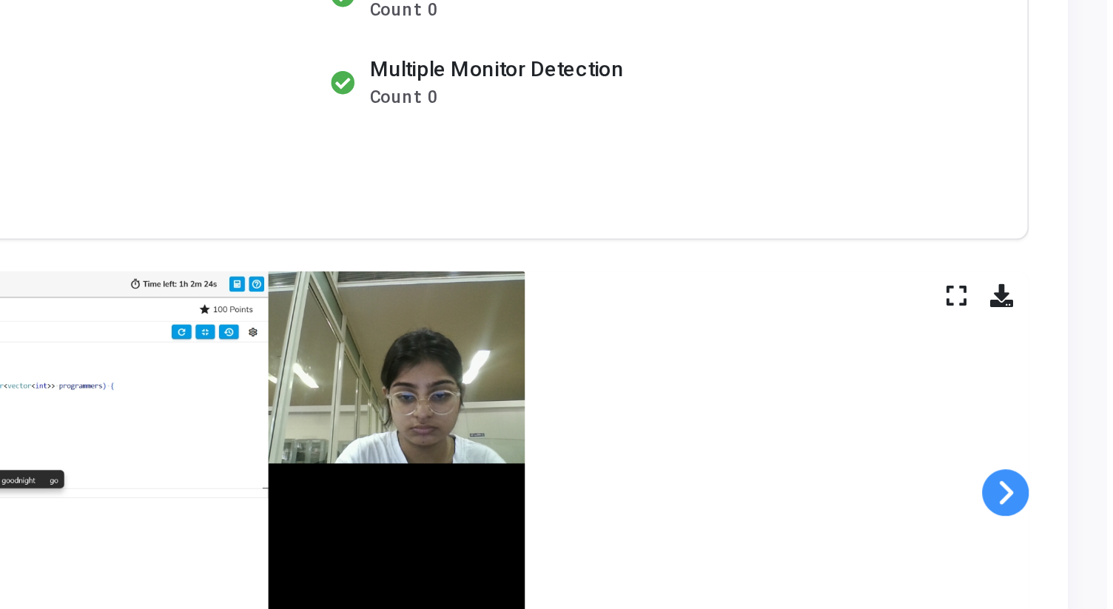
click at [1070, 443] on span at bounding box center [1065, 443] width 22 height 22
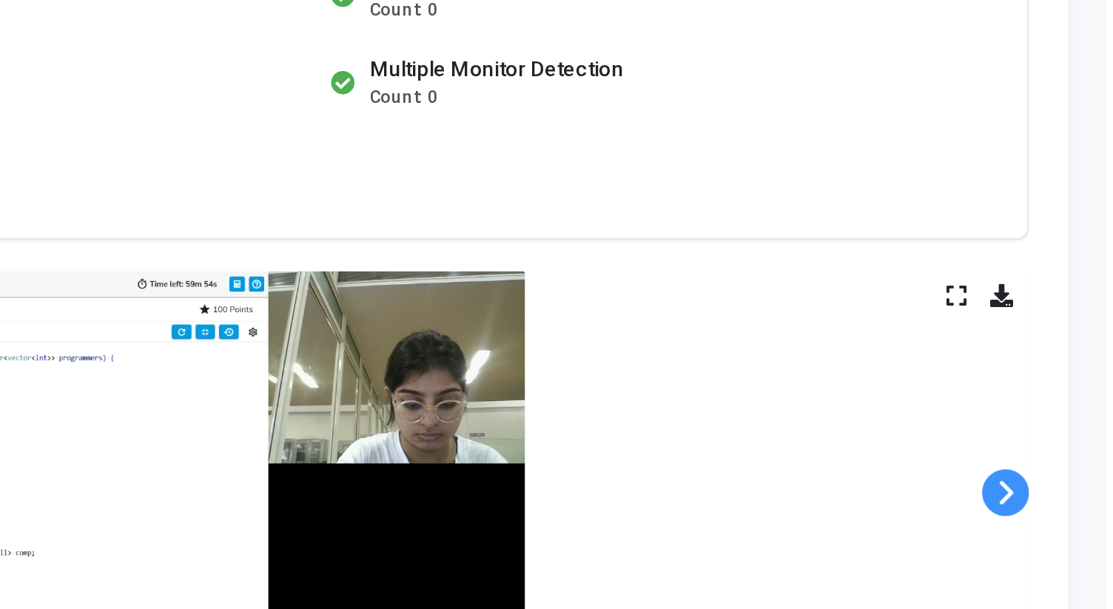
click at [1070, 443] on span at bounding box center [1065, 443] width 22 height 22
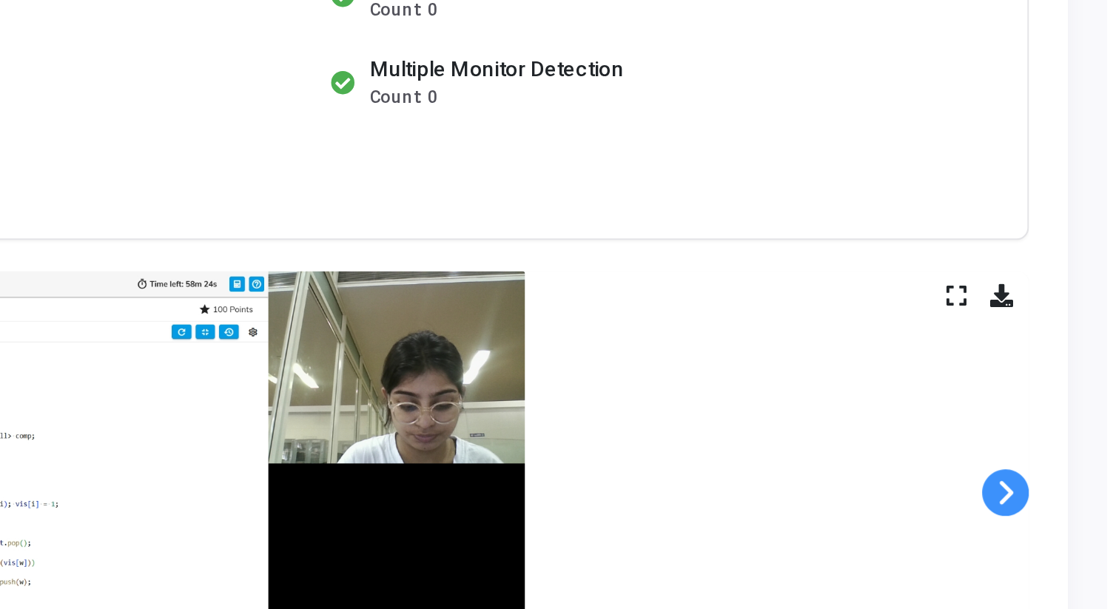
click at [1070, 443] on span at bounding box center [1065, 443] width 22 height 22
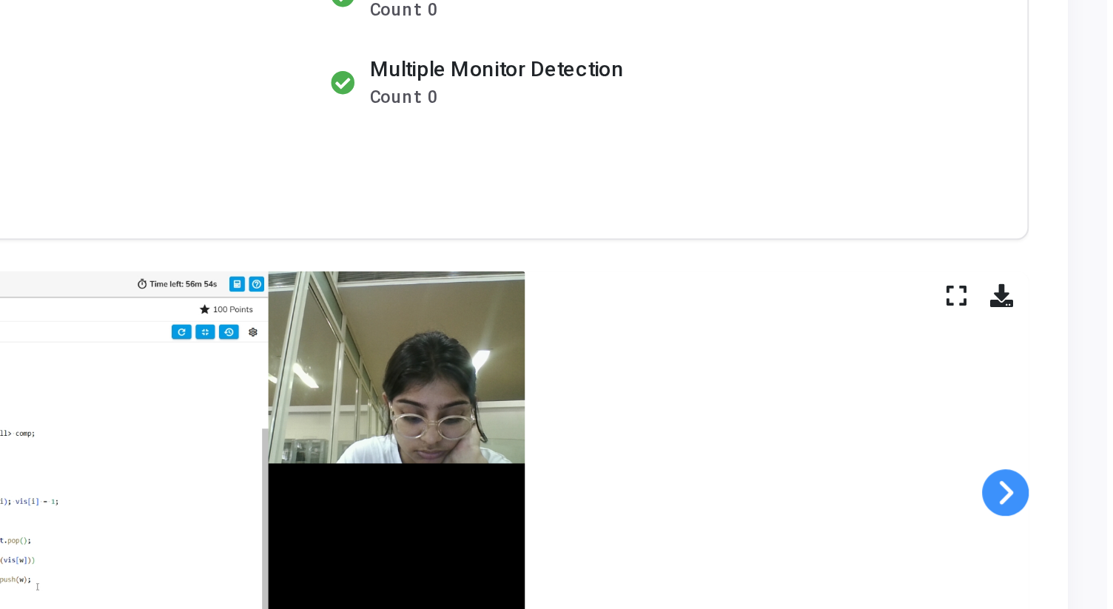
click at [1070, 443] on span at bounding box center [1065, 443] width 22 height 22
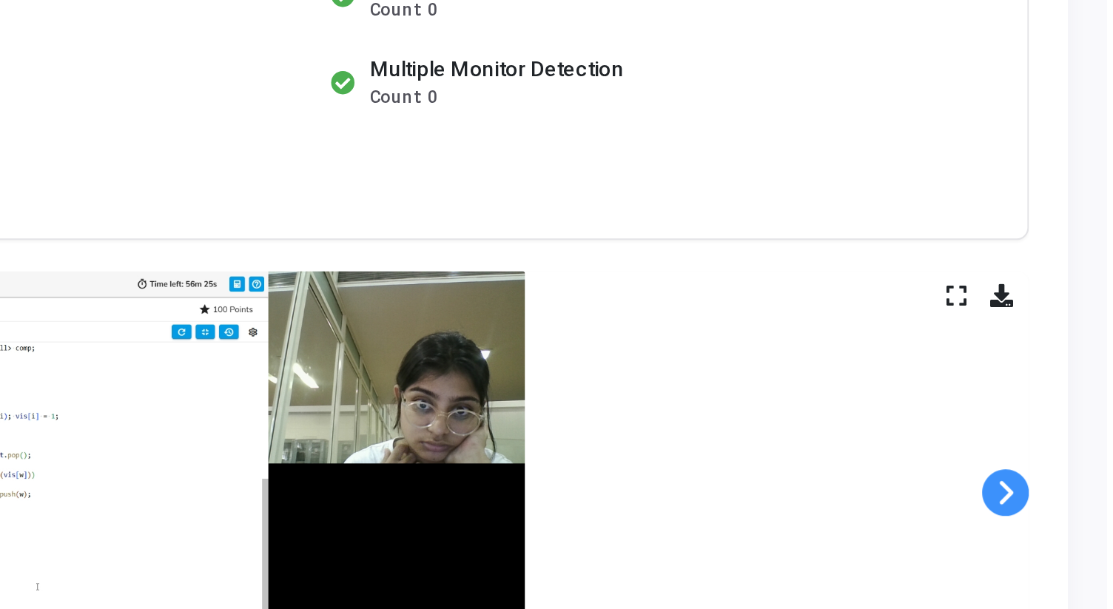
click at [1070, 443] on span at bounding box center [1065, 443] width 22 height 22
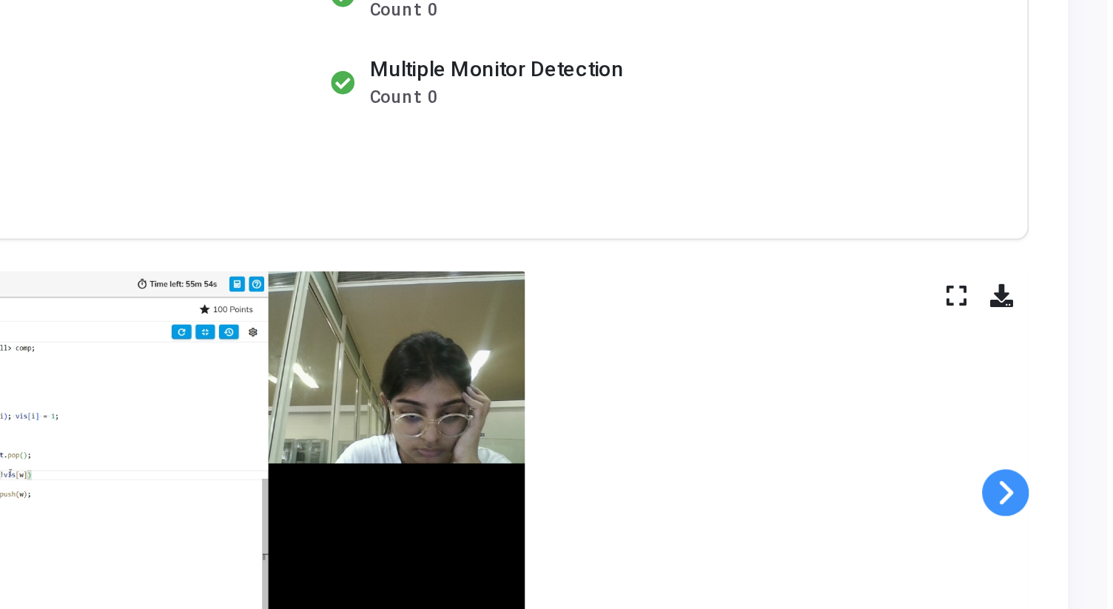
click at [1070, 443] on span at bounding box center [1065, 443] width 22 height 22
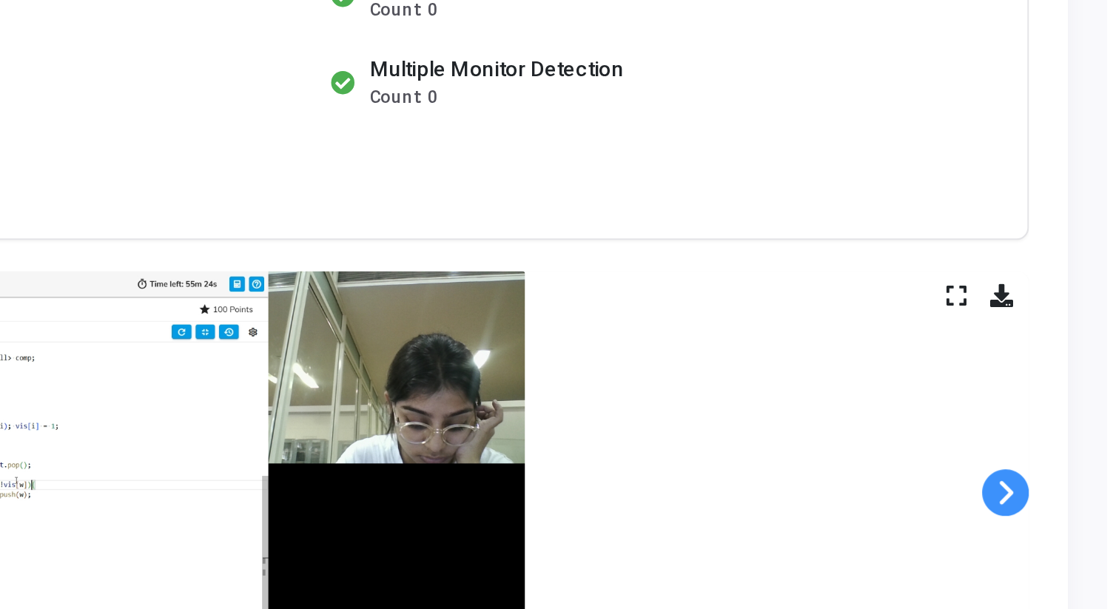
click at [1070, 443] on span at bounding box center [1065, 443] width 22 height 22
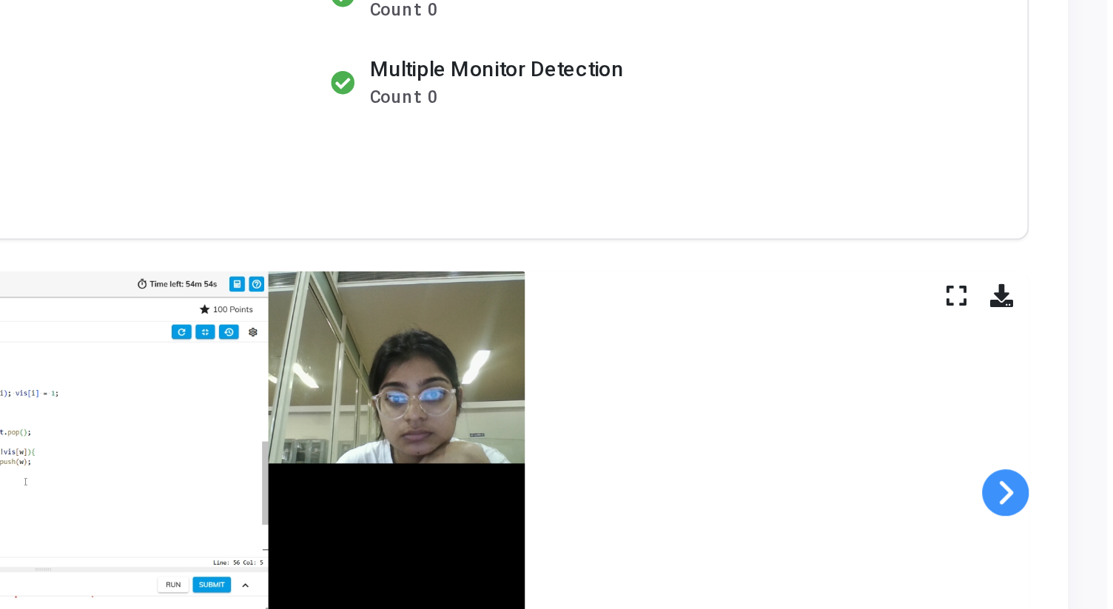
click at [1070, 443] on span at bounding box center [1065, 443] width 22 height 22
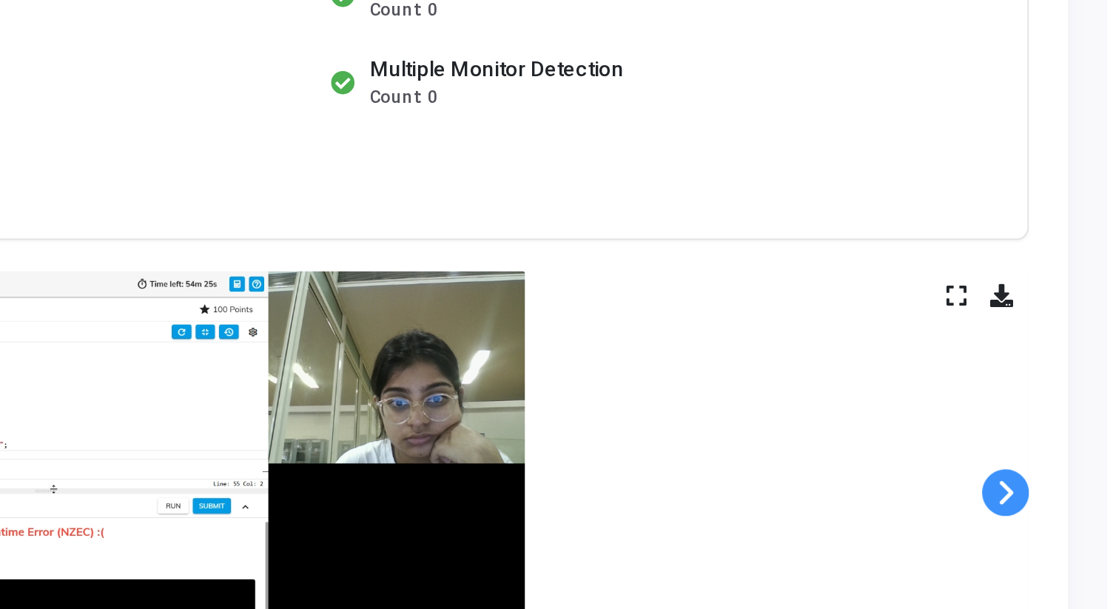
click at [1070, 443] on span at bounding box center [1065, 443] width 22 height 22
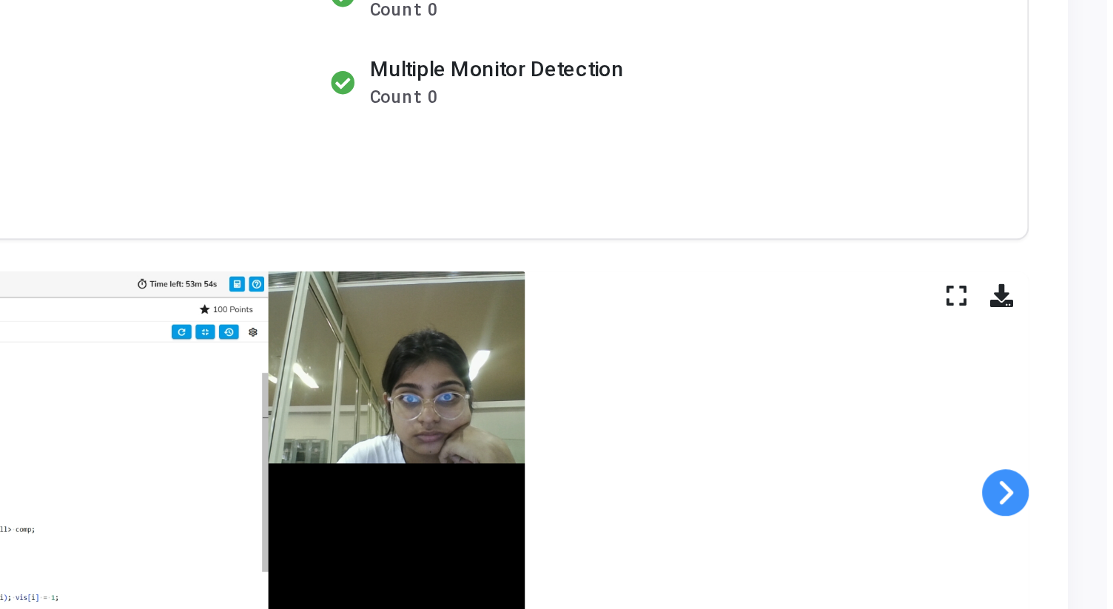
click at [1070, 443] on span at bounding box center [1065, 443] width 22 height 22
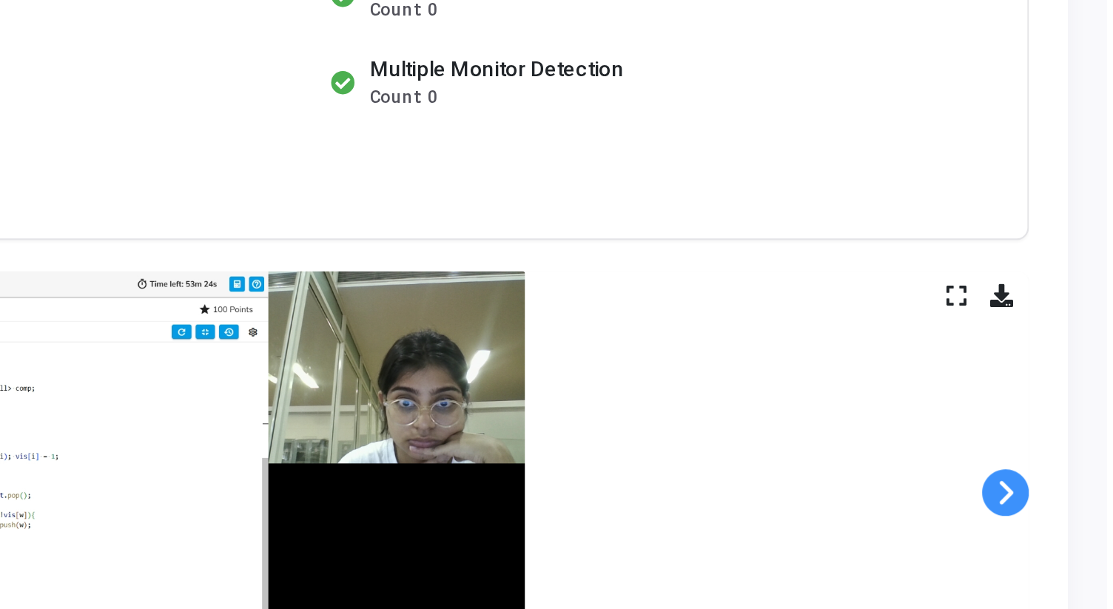
click at [1070, 443] on span at bounding box center [1065, 443] width 22 height 22
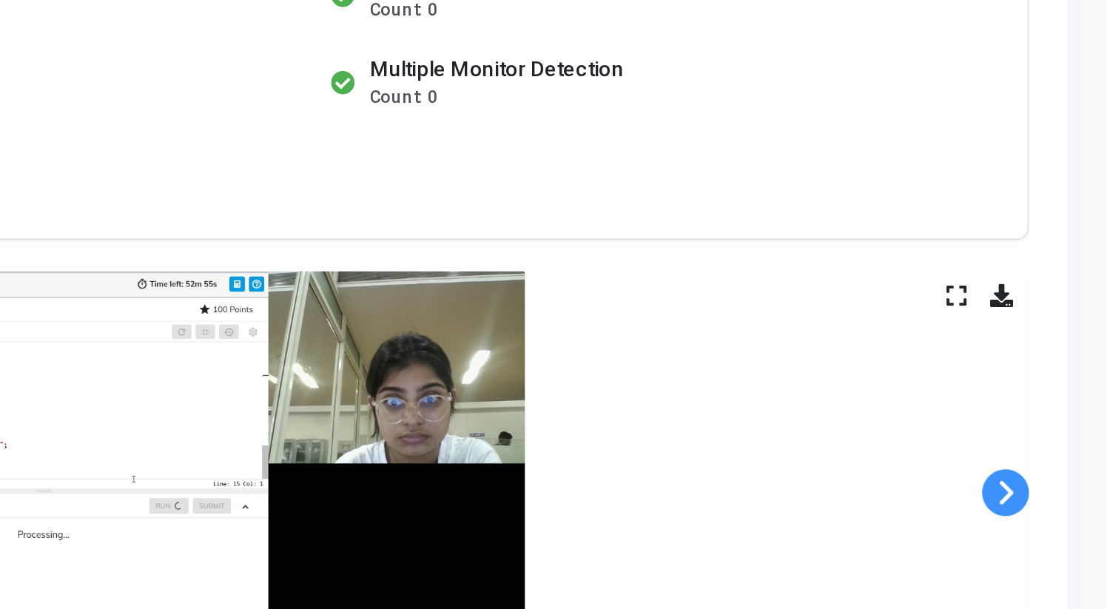
click at [1070, 443] on span at bounding box center [1065, 443] width 22 height 22
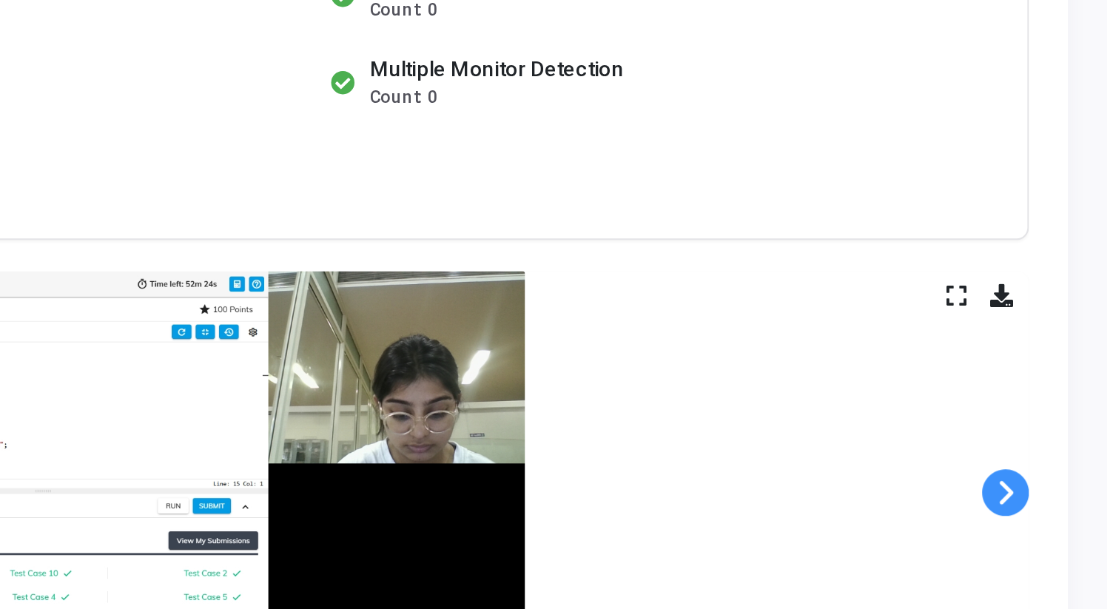
click at [1070, 443] on span at bounding box center [1065, 443] width 22 height 22
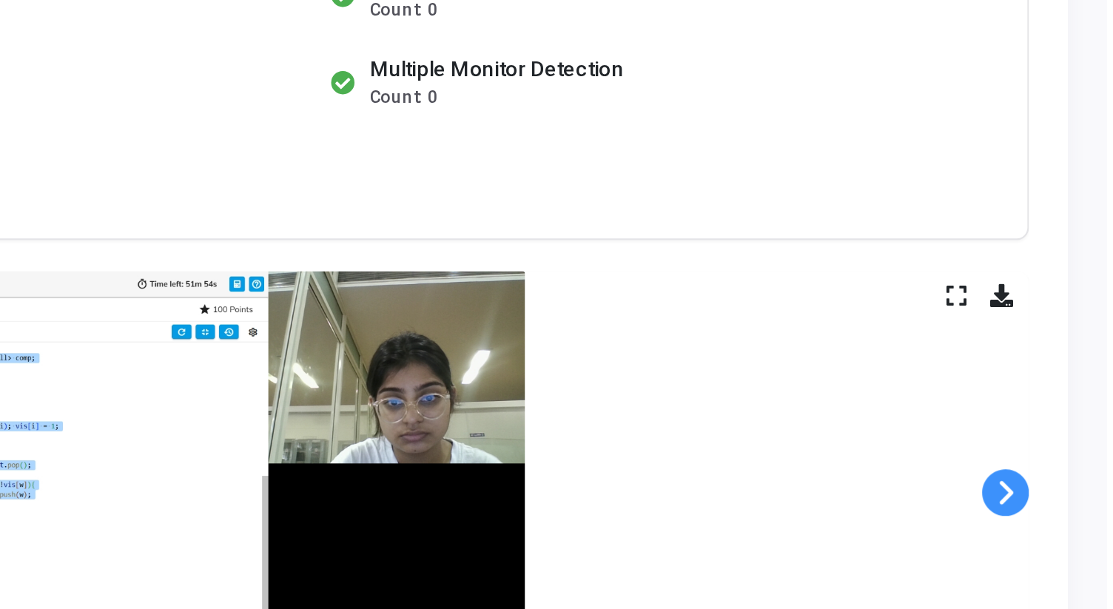
click at [1070, 443] on span at bounding box center [1065, 443] width 22 height 22
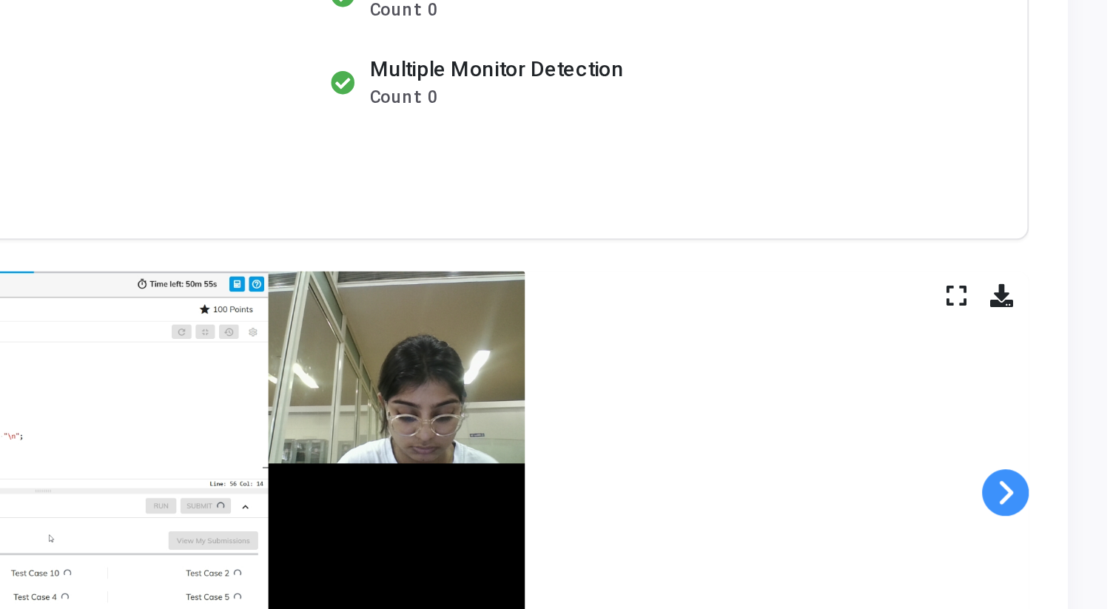
click at [1070, 443] on span at bounding box center [1065, 443] width 22 height 22
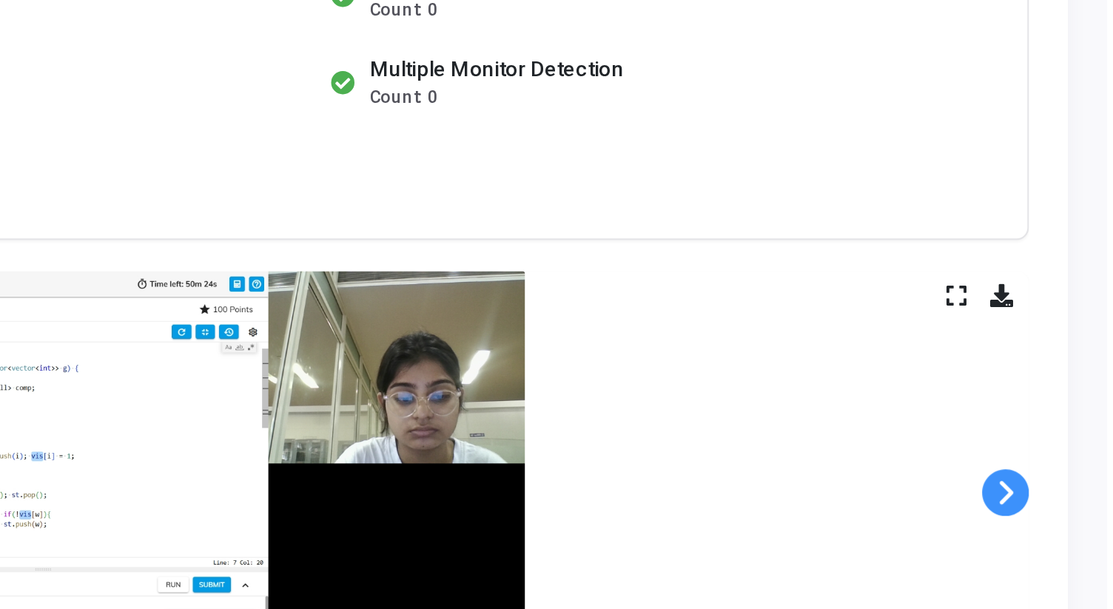
click at [1070, 443] on span at bounding box center [1065, 443] width 22 height 22
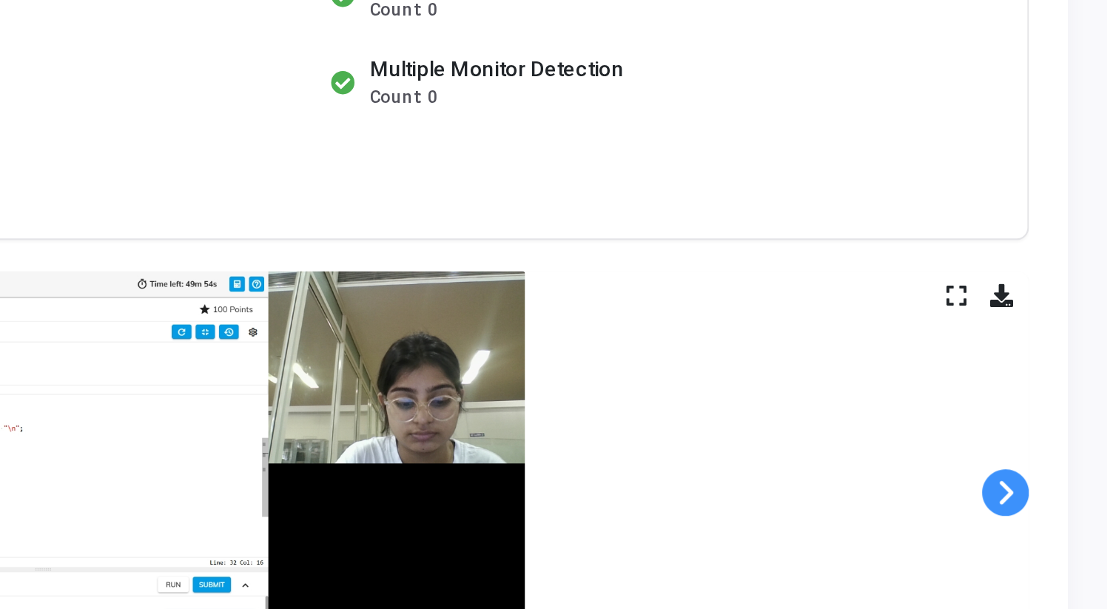
click at [1070, 443] on span at bounding box center [1065, 443] width 22 height 22
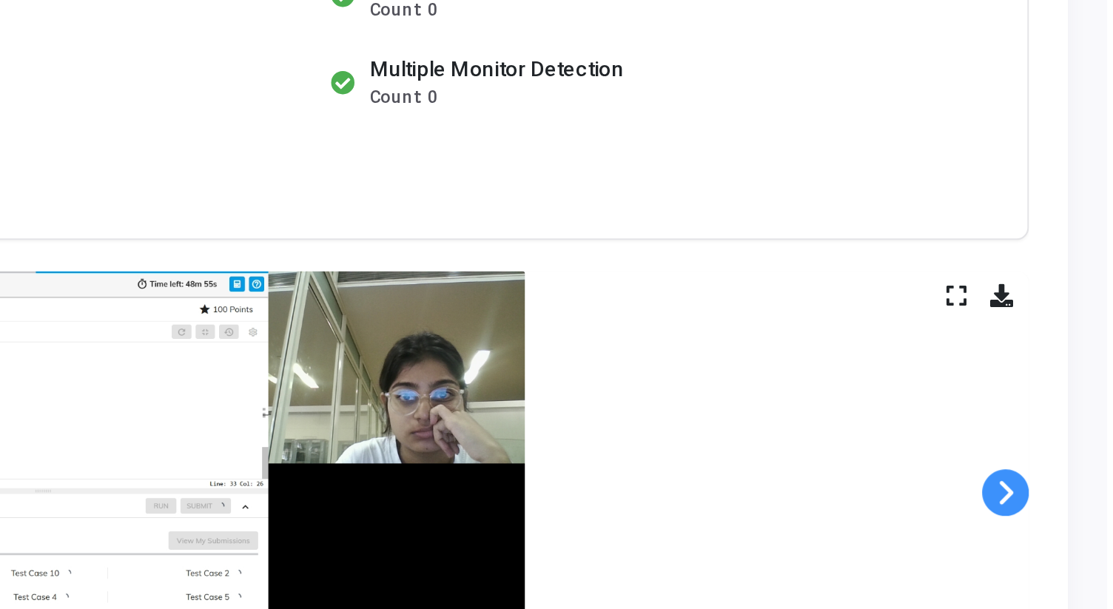
click at [1070, 443] on span at bounding box center [1065, 443] width 22 height 22
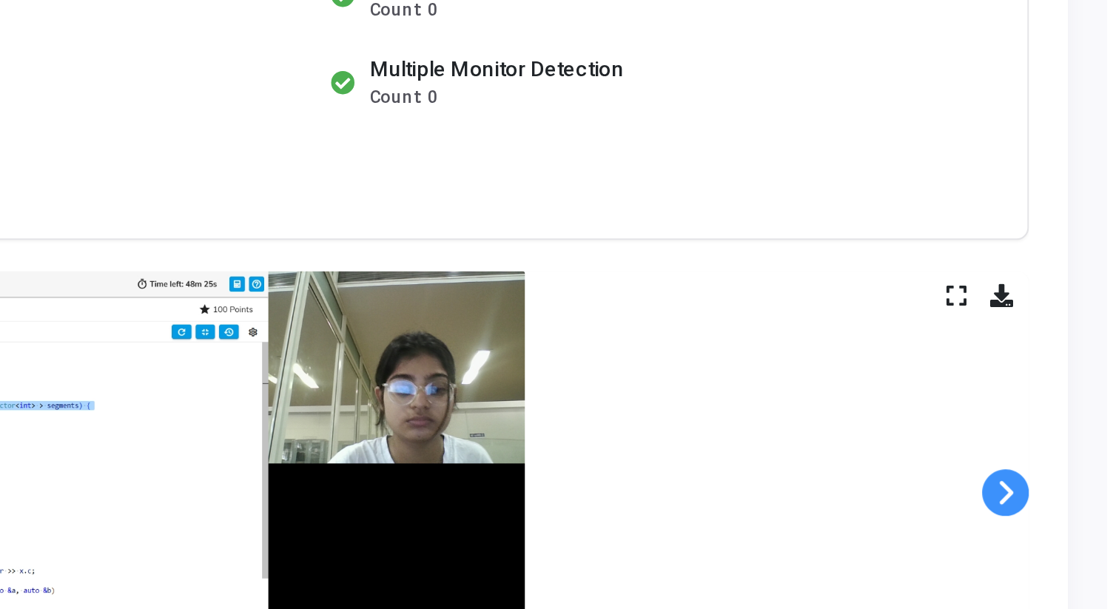
click at [1070, 443] on span at bounding box center [1065, 443] width 22 height 22
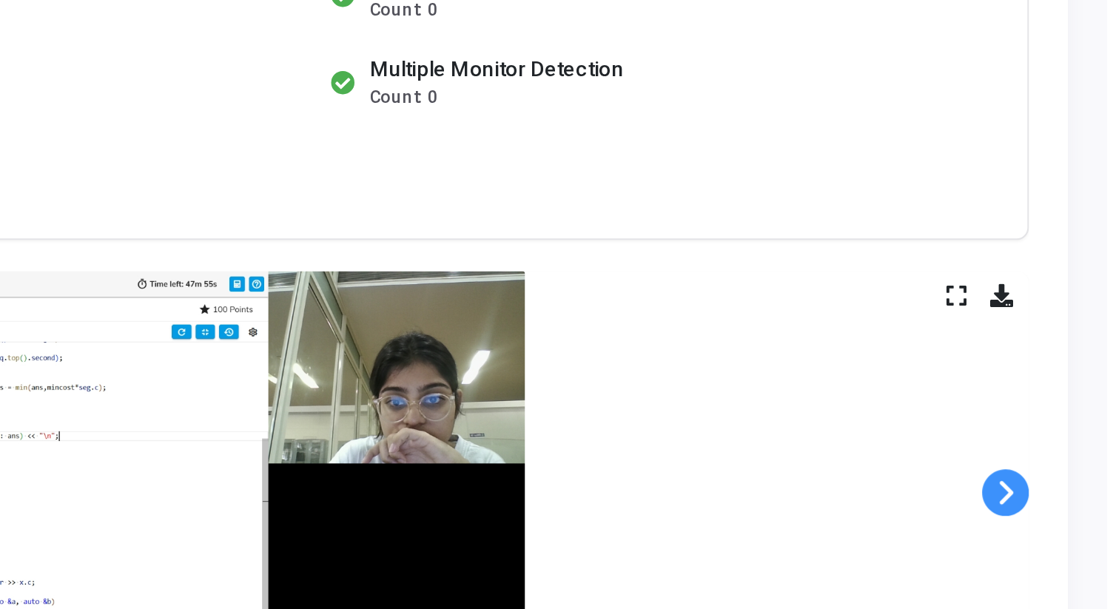
click at [1070, 443] on span at bounding box center [1065, 443] width 22 height 22
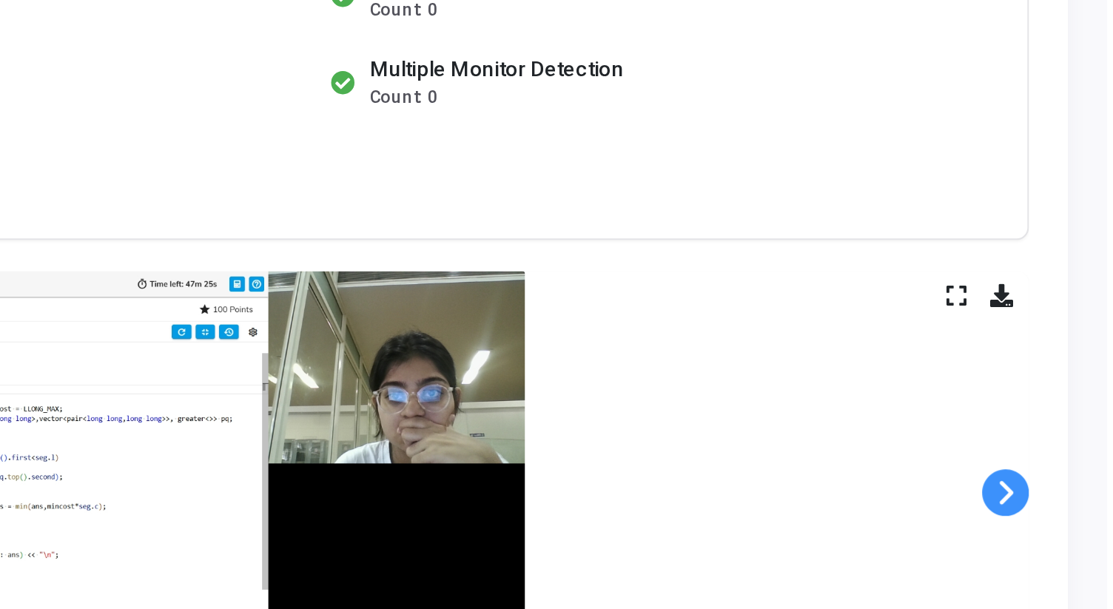
click at [1070, 443] on span at bounding box center [1065, 443] width 22 height 22
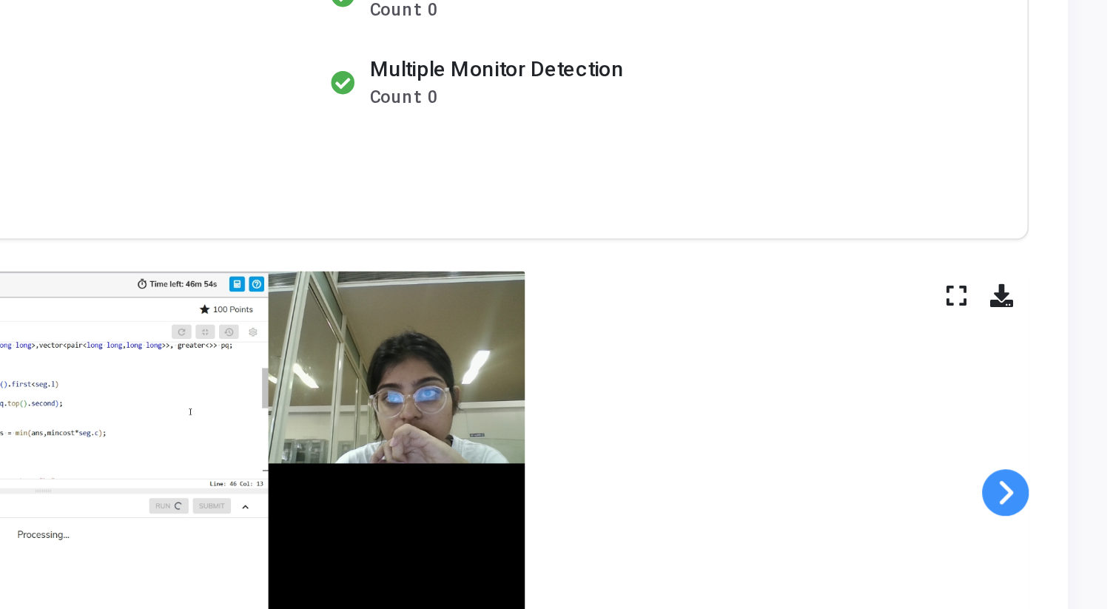
click at [1070, 443] on span at bounding box center [1065, 443] width 22 height 22
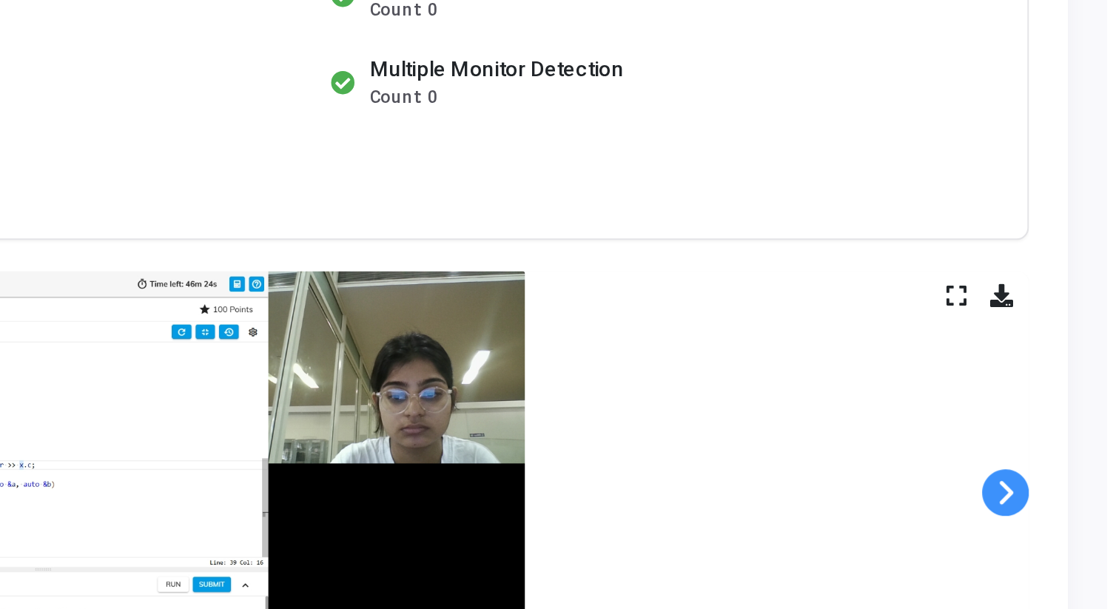
click at [1070, 443] on span at bounding box center [1065, 443] width 22 height 22
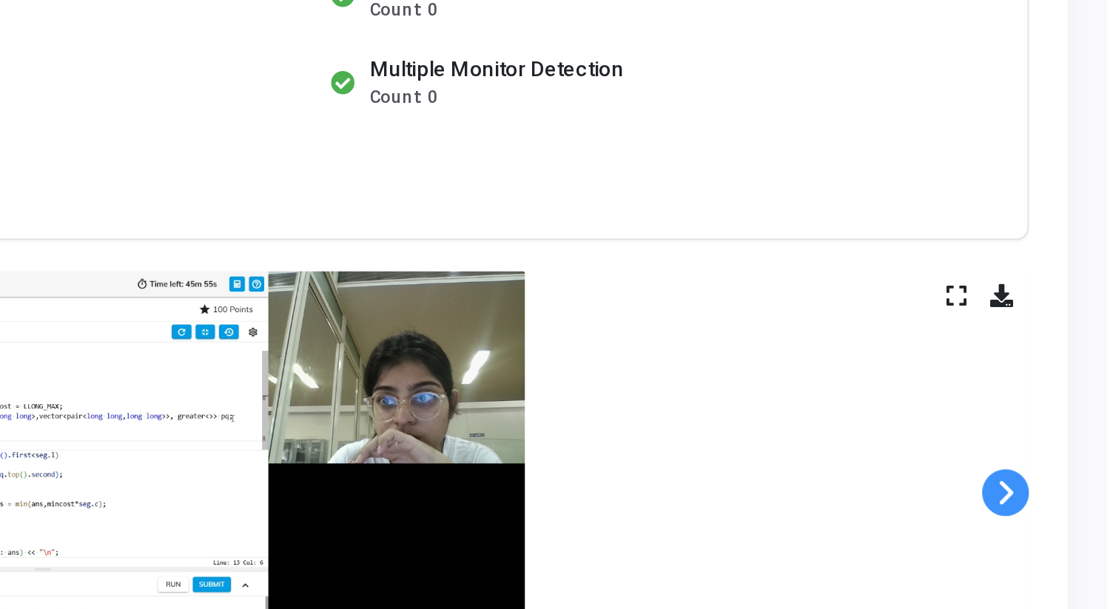
click at [1070, 443] on span at bounding box center [1065, 443] width 22 height 22
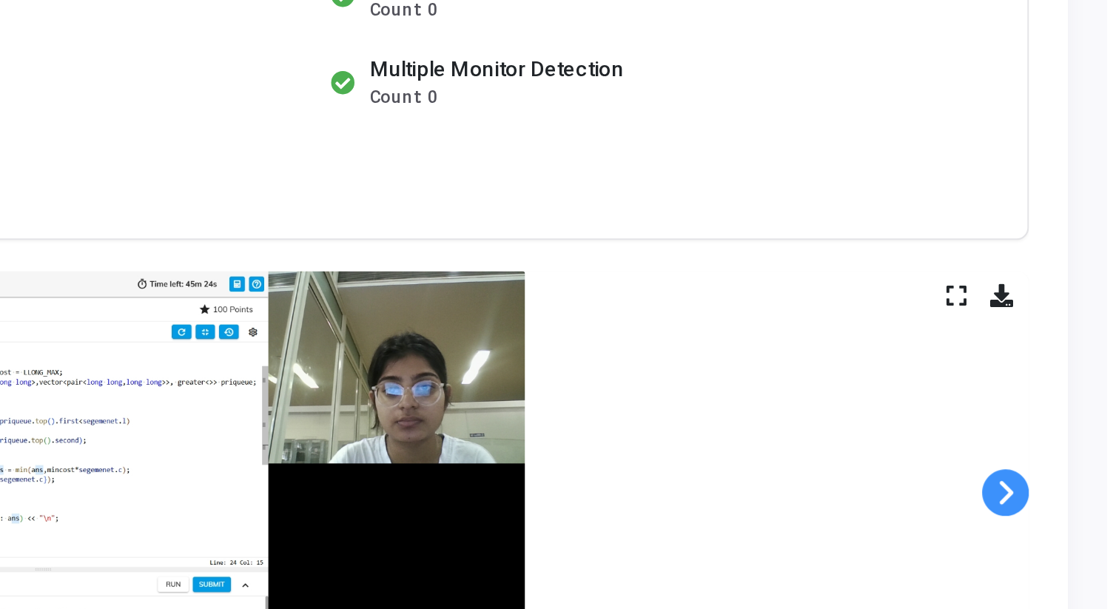
click at [1070, 443] on span at bounding box center [1065, 443] width 22 height 22
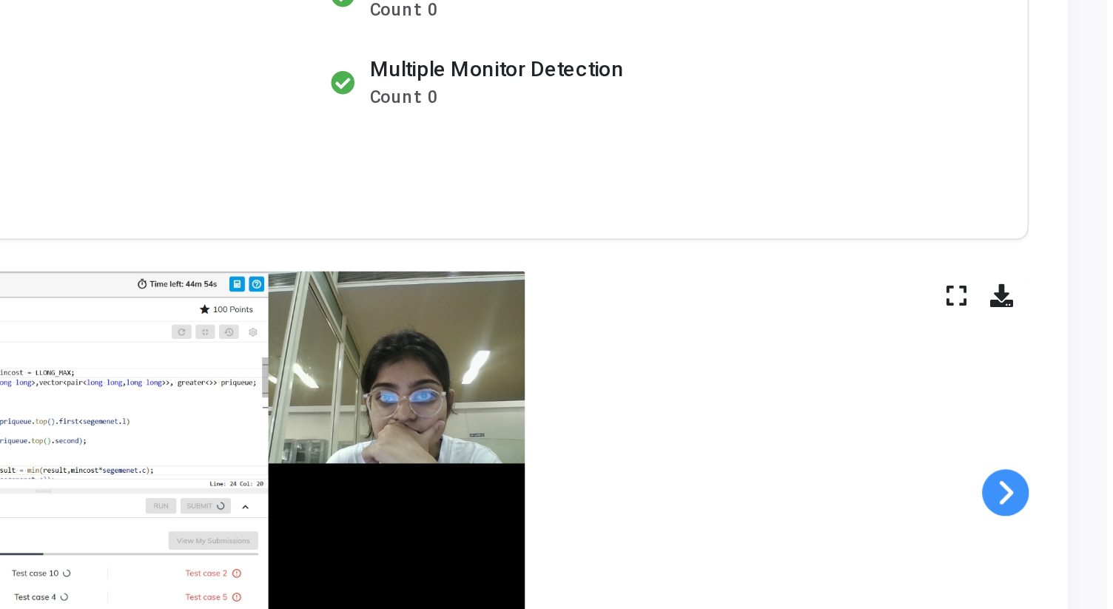
click at [1070, 443] on span at bounding box center [1065, 443] width 22 height 22
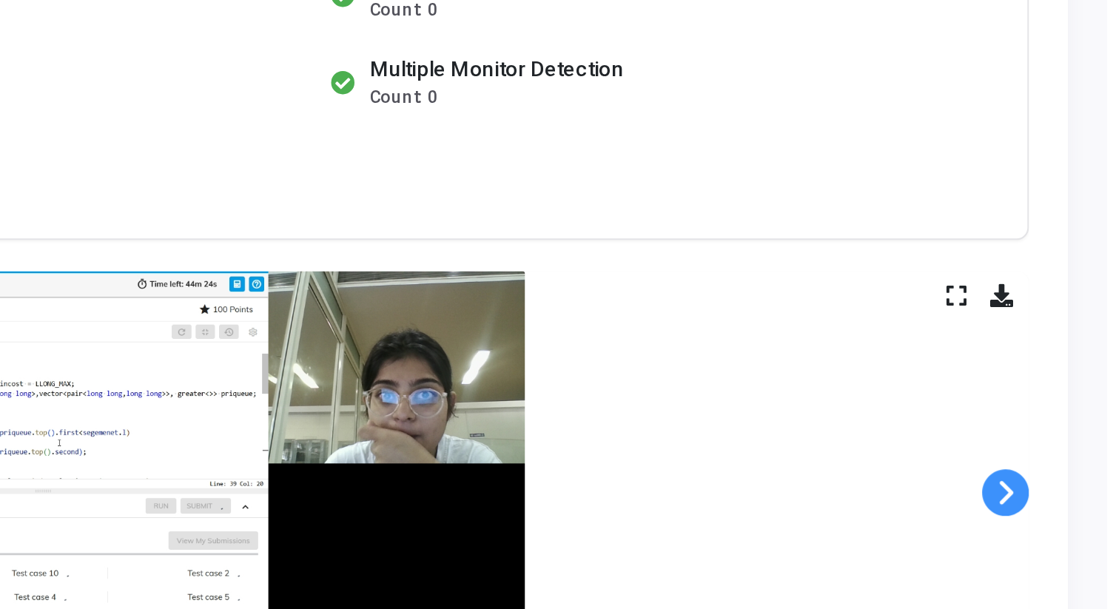
click at [1070, 443] on span at bounding box center [1065, 443] width 22 height 22
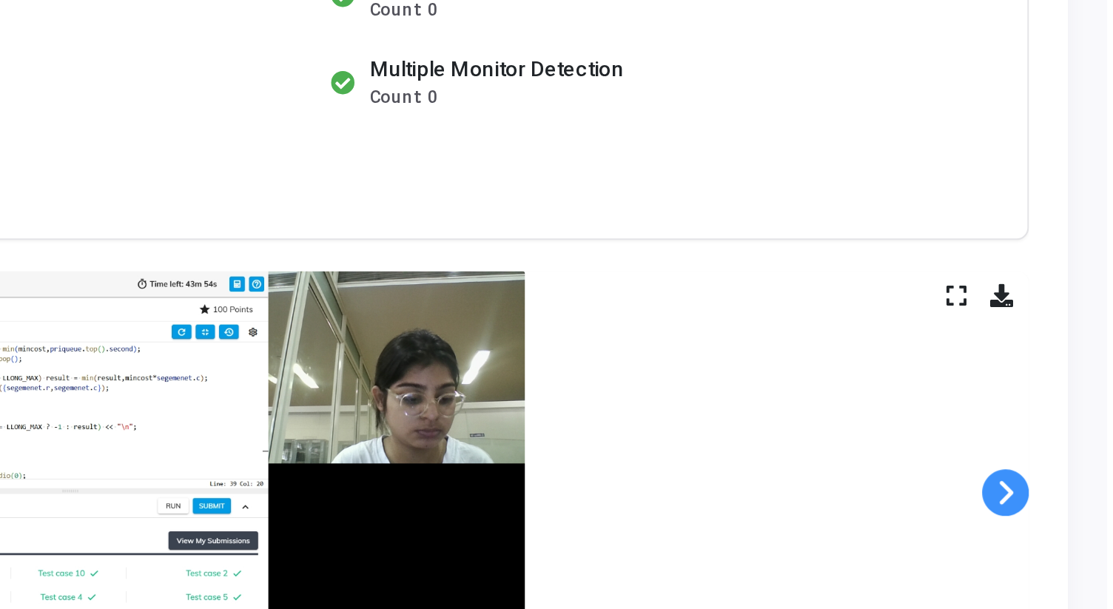
click at [1070, 443] on span at bounding box center [1065, 443] width 22 height 22
click at [1067, 446] on span at bounding box center [1065, 443] width 22 height 22
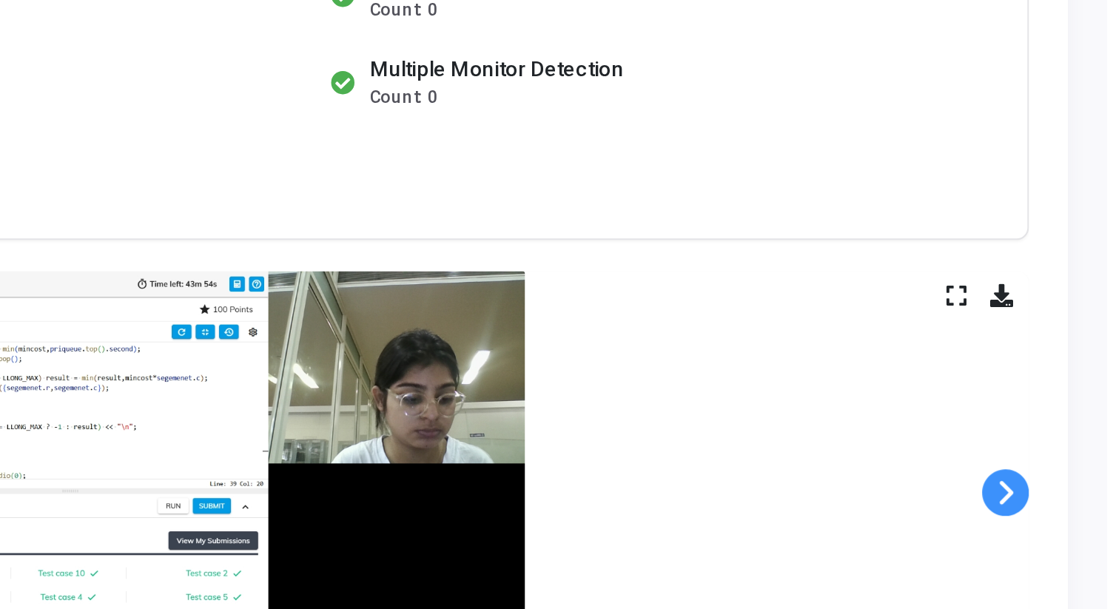
click at [1067, 446] on span at bounding box center [1065, 443] width 22 height 22
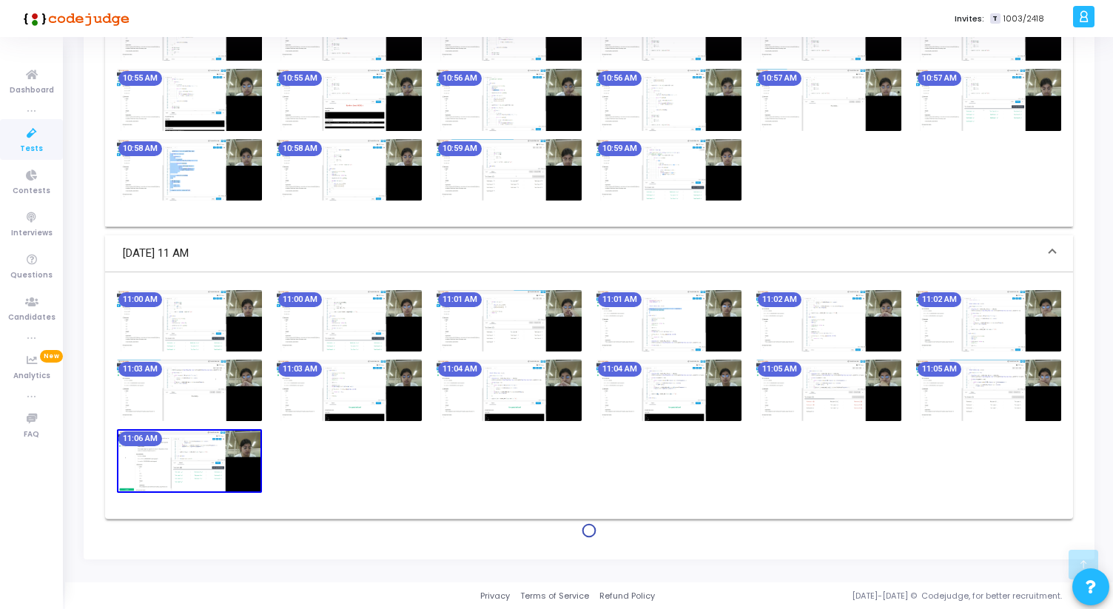
scroll to position [1610, 0]
